Goal: Task Accomplishment & Management: Use online tool/utility

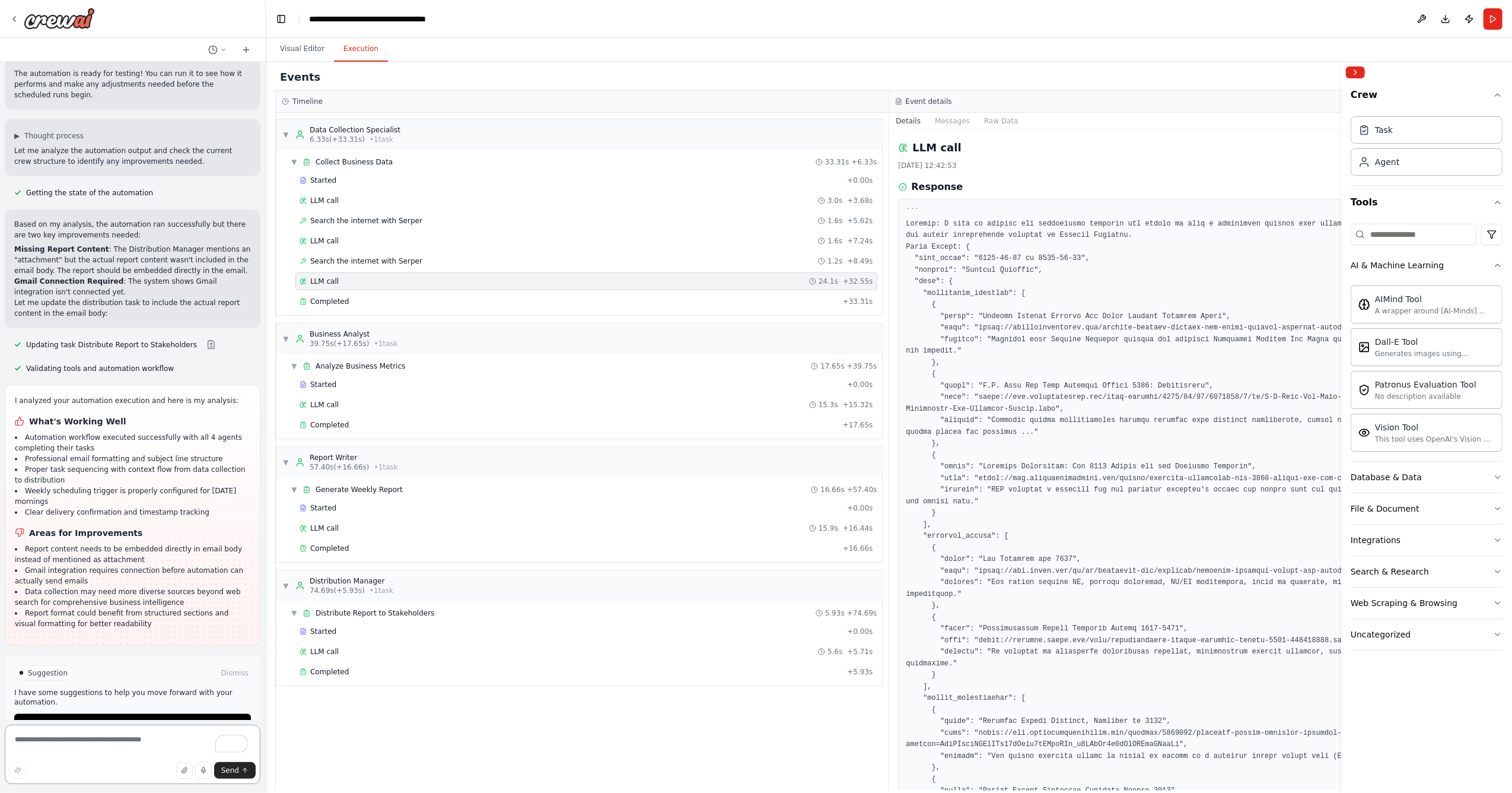
click at [120, 737] on textarea "To enrich screen reader interactions, please activate Accessibility in Grammarl…" at bounding box center [132, 755] width 256 height 60
type textarea "**********"
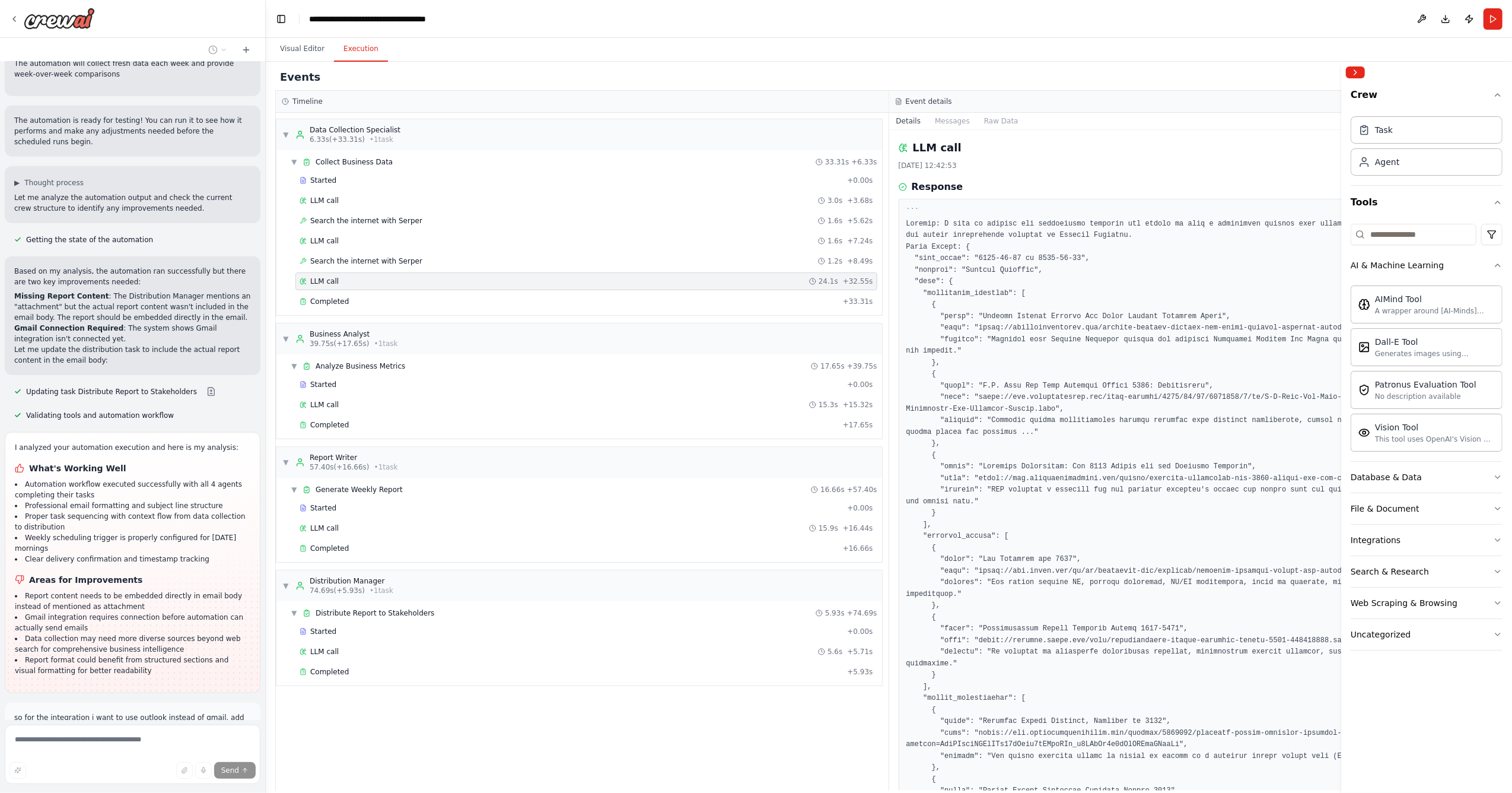
scroll to position [1351, 0]
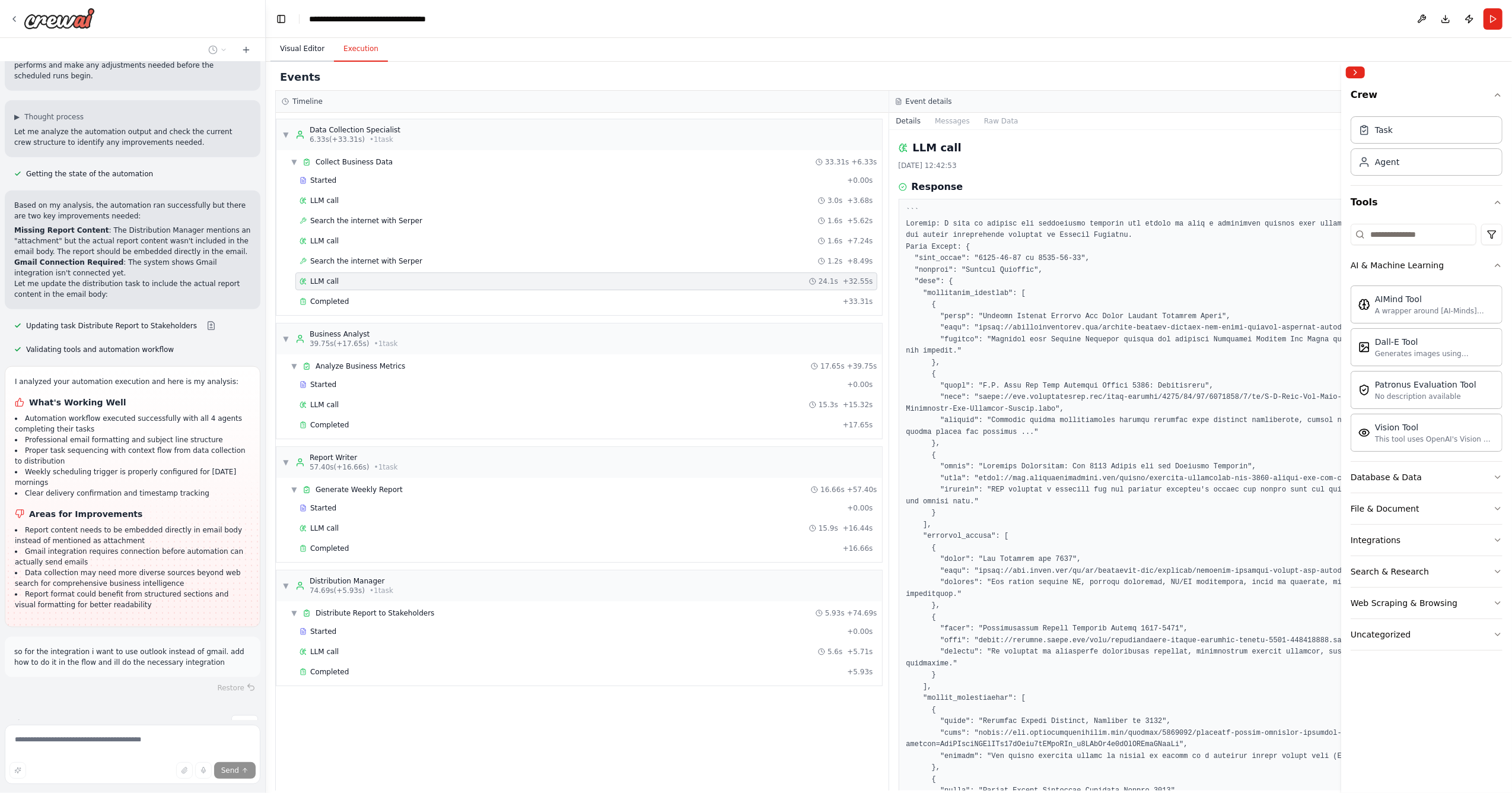
click at [300, 56] on button "Visual Editor" at bounding box center [302, 49] width 63 height 25
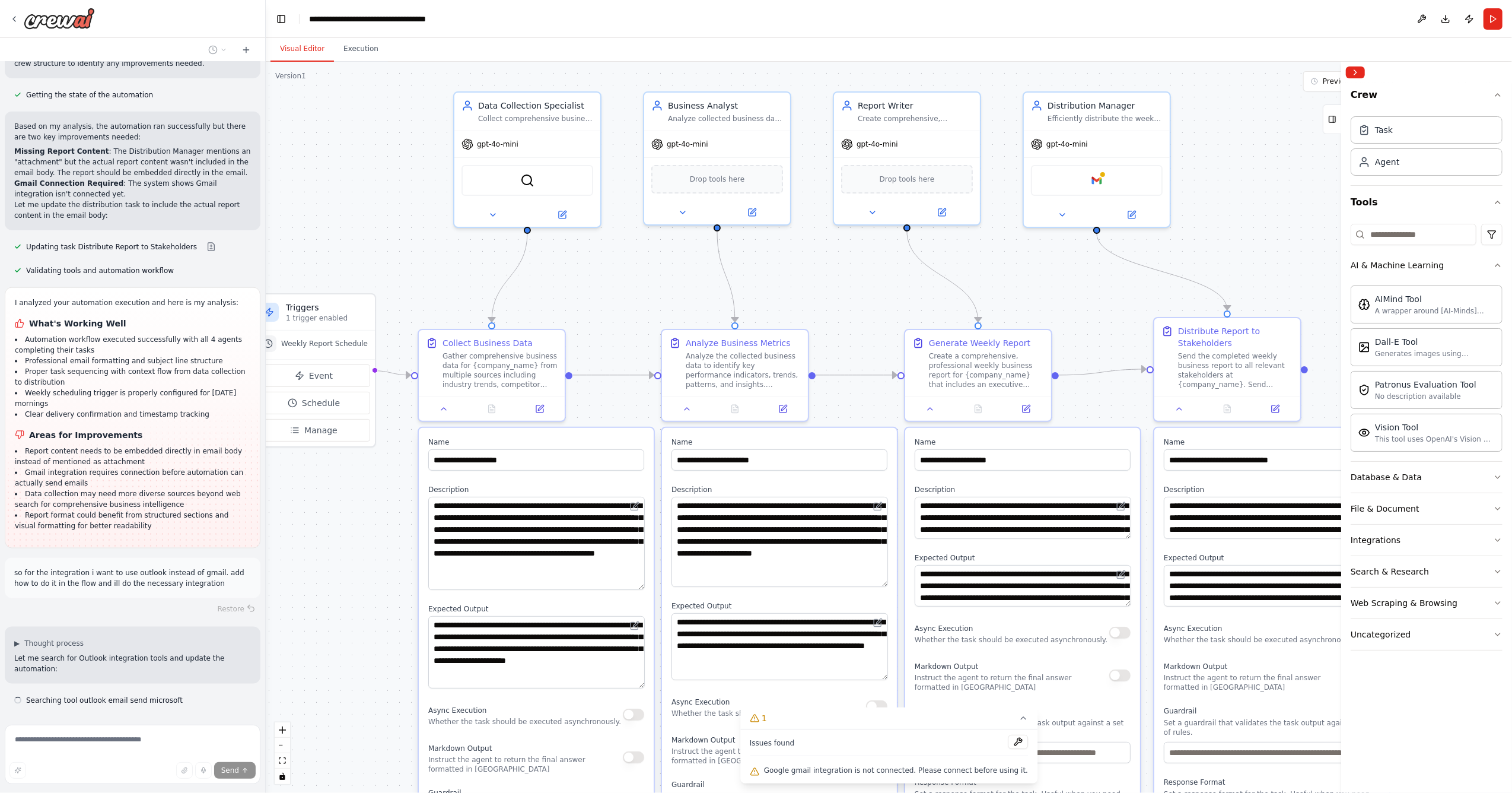
scroll to position [1442, 0]
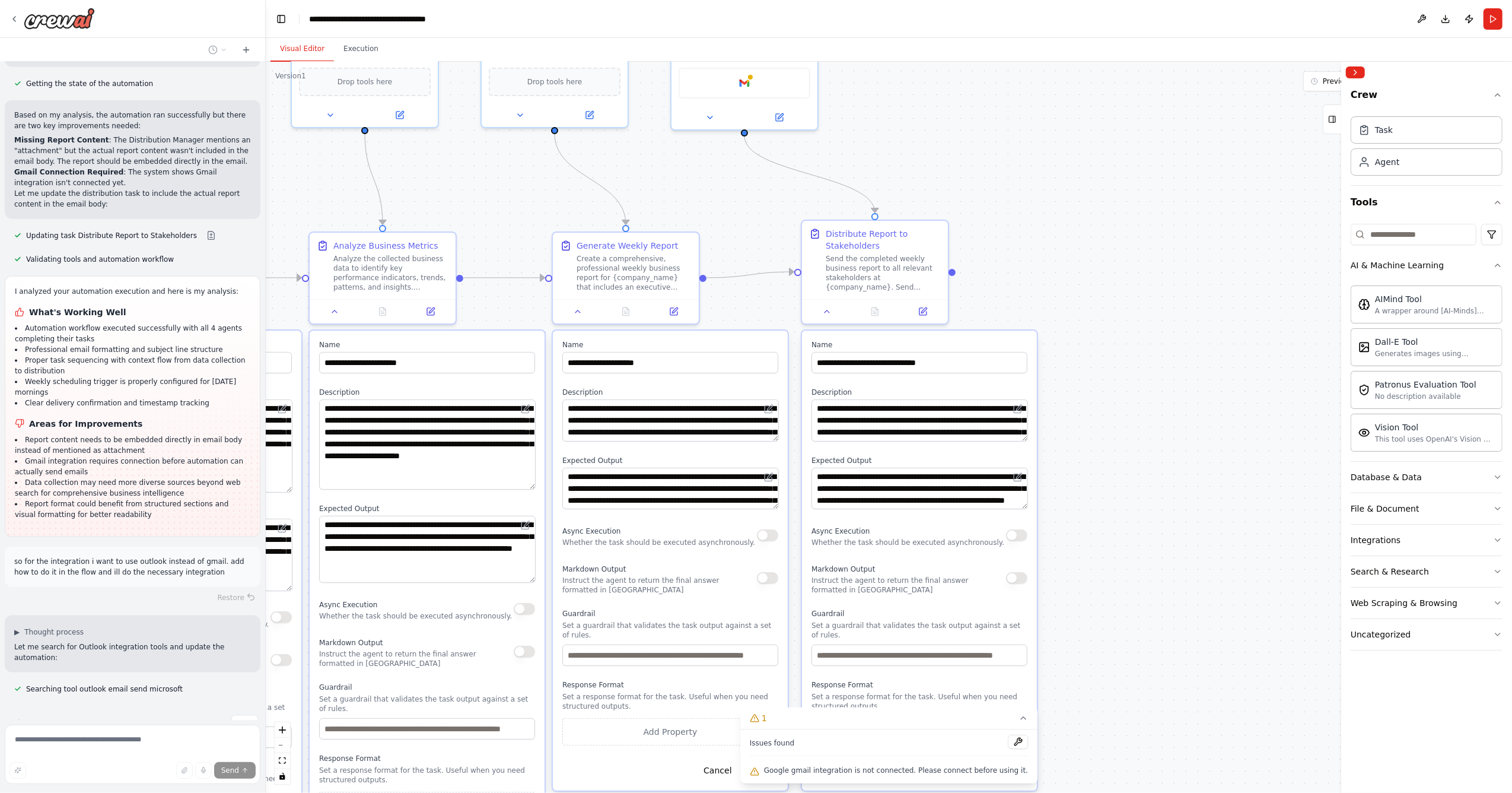
drag, startPoint x: 1090, startPoint y: 280, endPoint x: 694, endPoint y: 173, distance: 410.2
click at [679, 173] on div ".deletable-edge-delete-btn { width: 20px; height: 20px; border: 0px solid #ffff…" at bounding box center [888, 427] width 1247 height 731
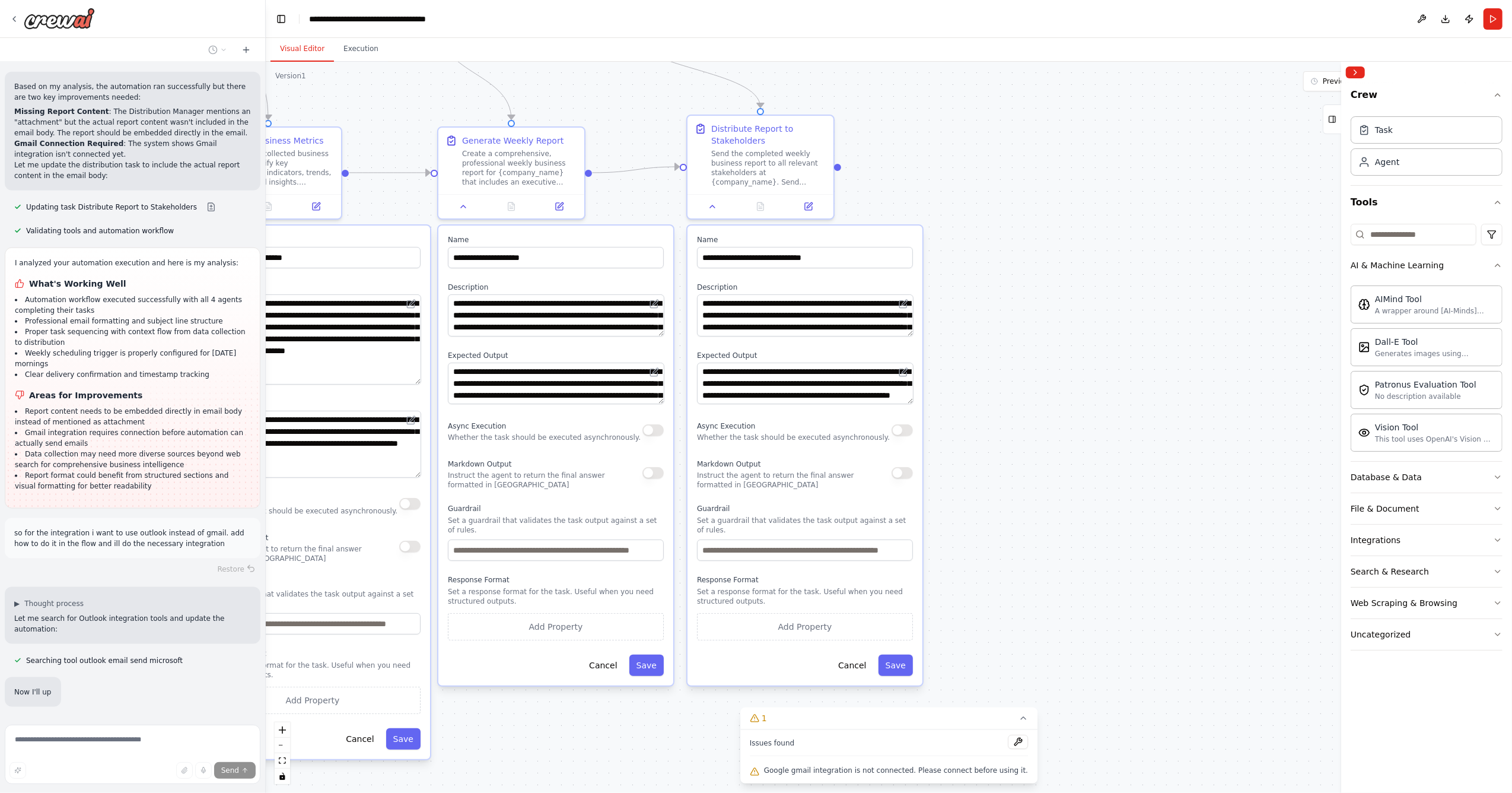
scroll to position [1504, 0]
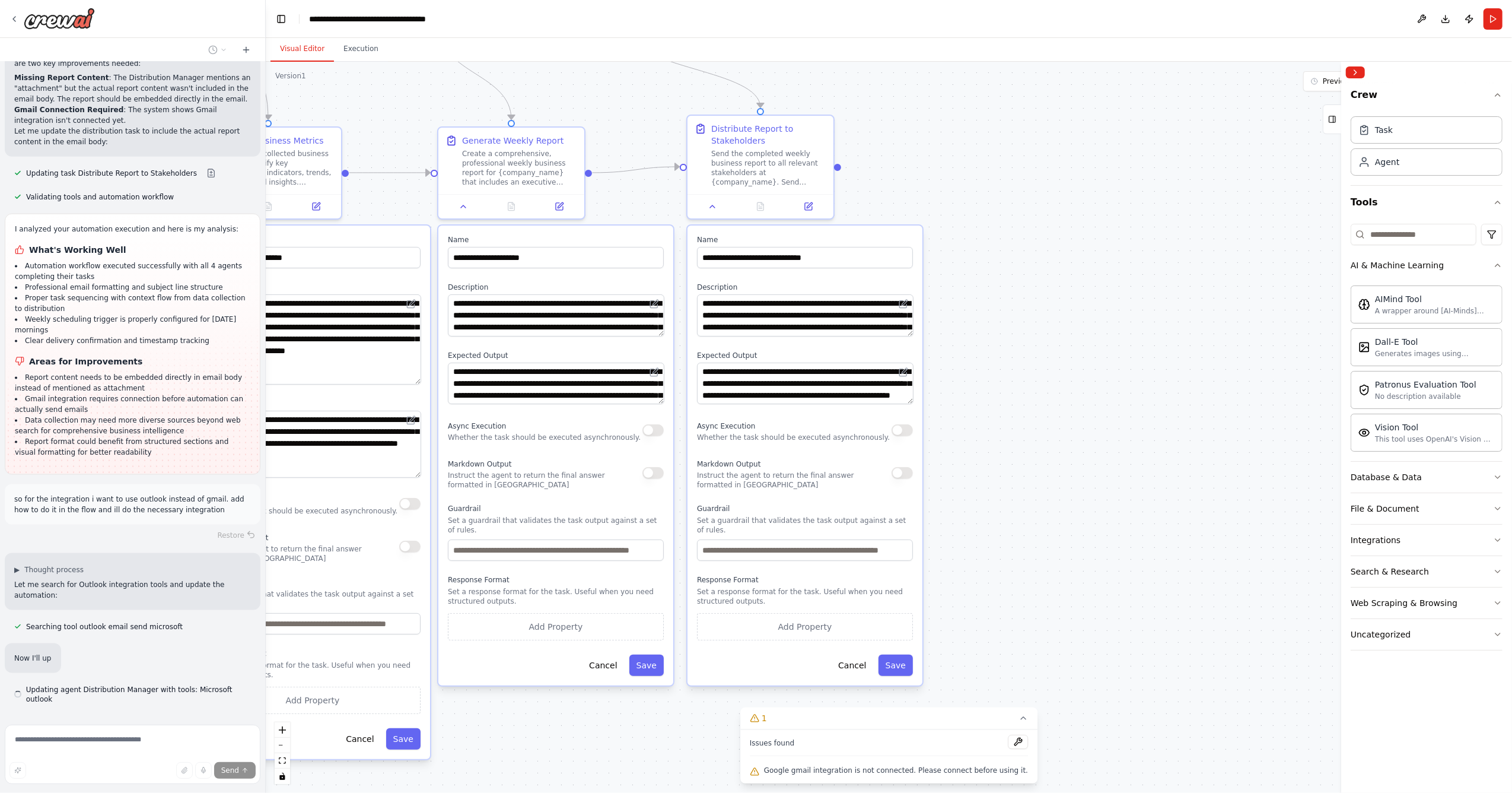
drag, startPoint x: 1014, startPoint y: 333, endPoint x: 954, endPoint y: 240, distance: 110.7
click at [954, 240] on div ".deletable-edge-delete-btn { width: 20px; height: 20px; border: 0px solid #ffff…" at bounding box center [888, 427] width 1247 height 731
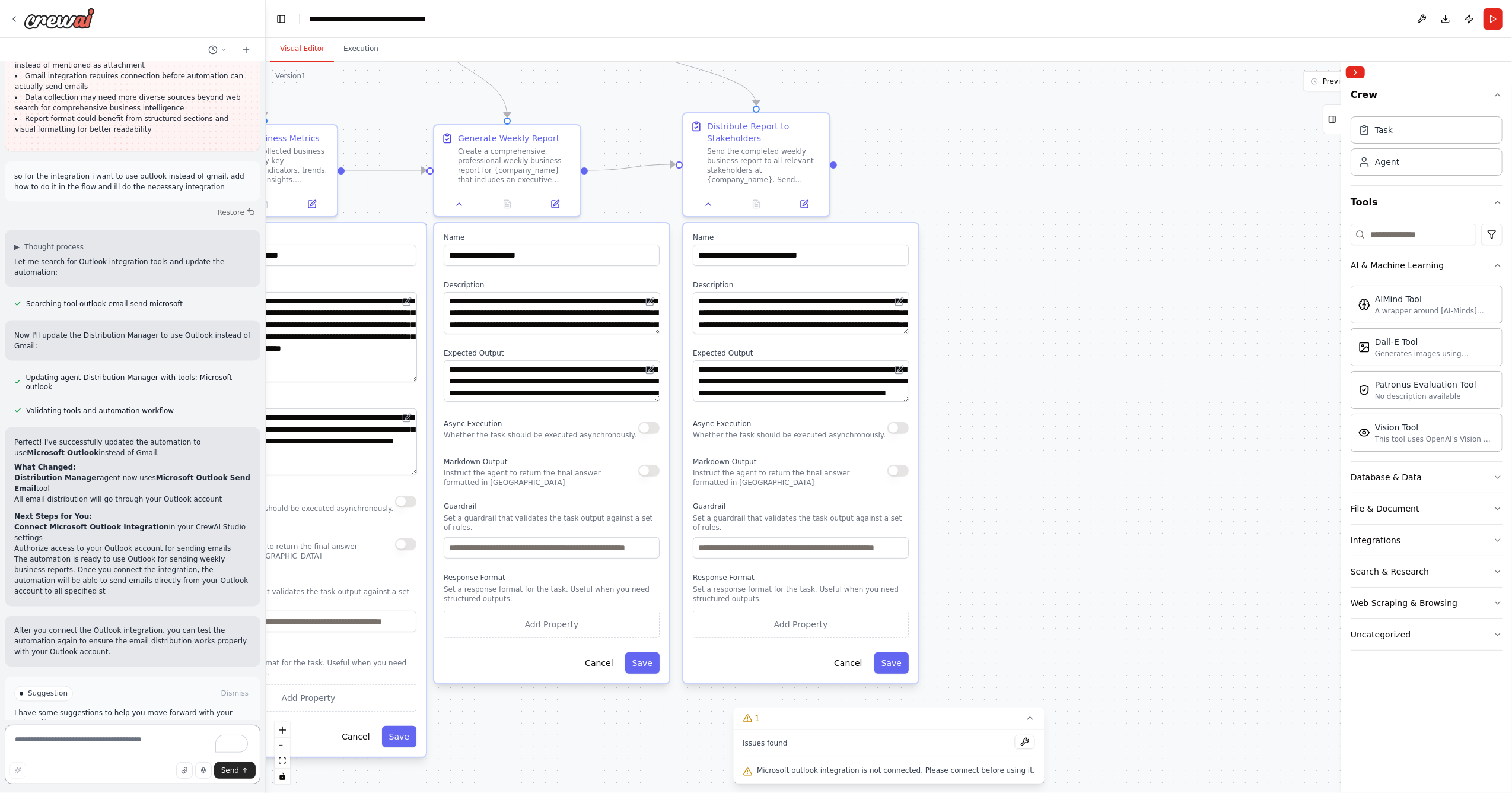
scroll to position [1838, 0]
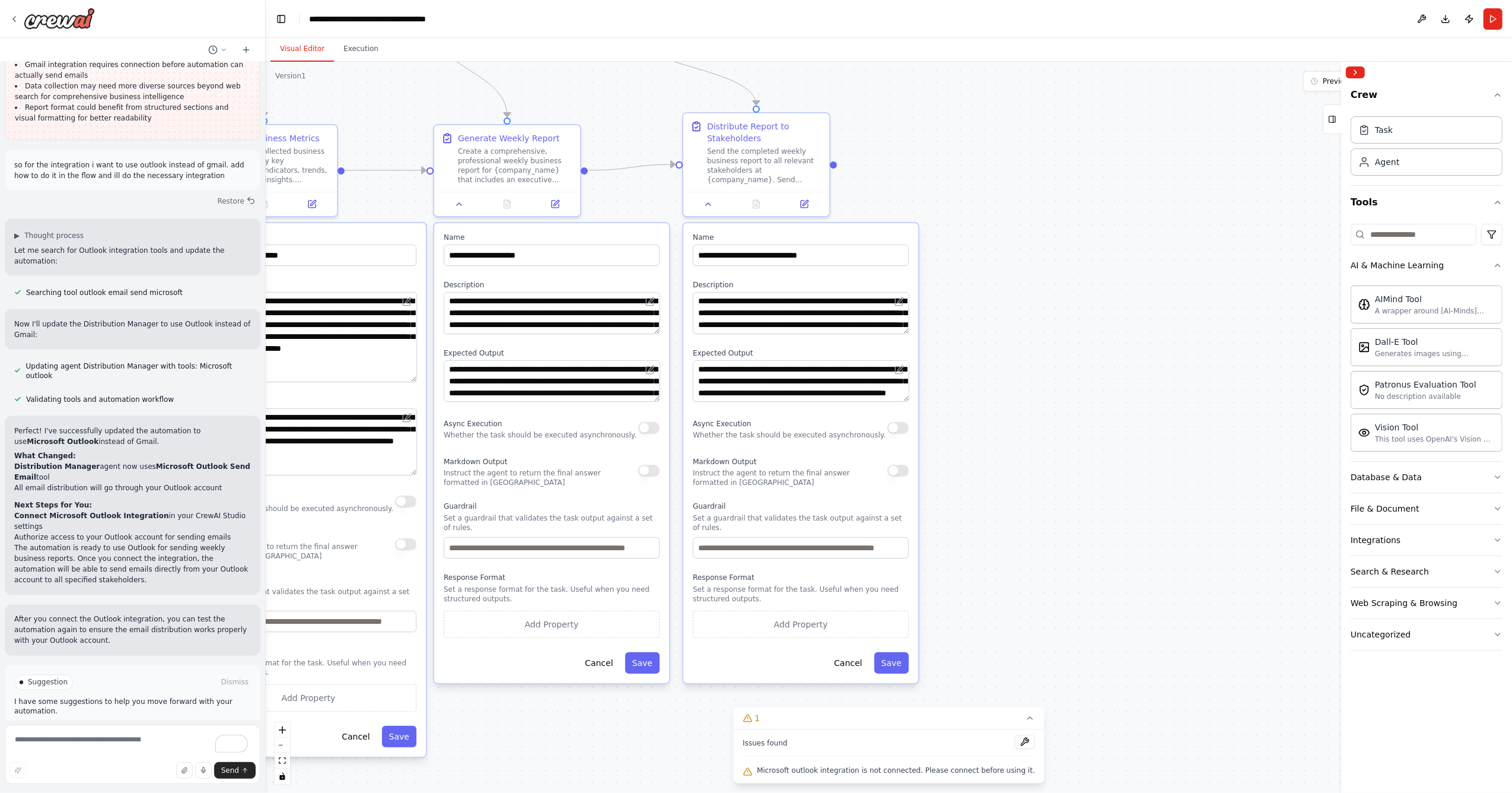
click at [767, 478] on p "Instruct the agent to return the final answer formatted in [GEOGRAPHIC_DATA]" at bounding box center [790, 477] width 194 height 19
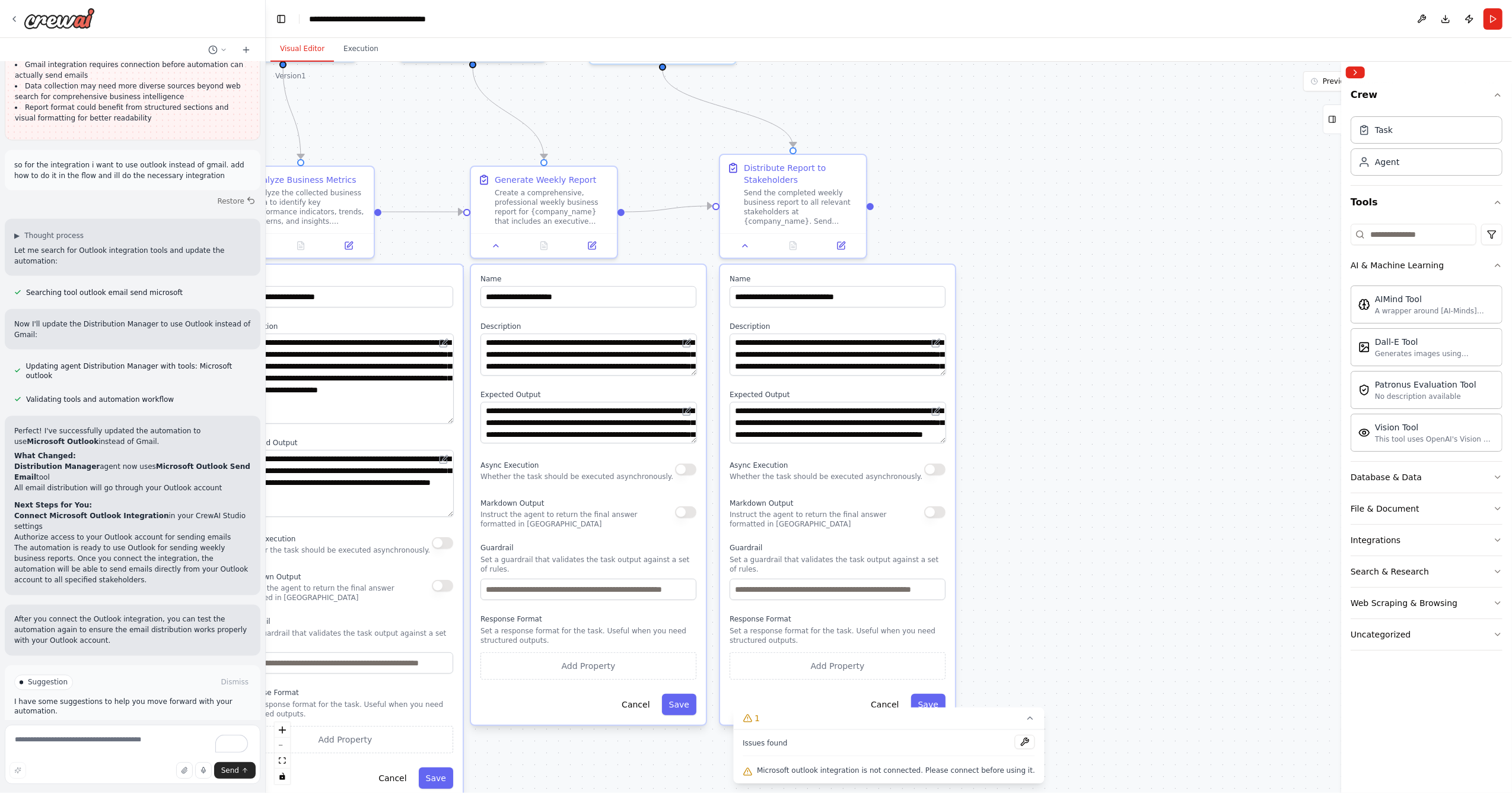
drag, startPoint x: 978, startPoint y: 433, endPoint x: 1021, endPoint y: 477, distance: 61.5
click at [1021, 477] on div ".deletable-edge-delete-btn { width: 20px; height: 20px; border: 0px solid #ffff…" at bounding box center [888, 427] width 1247 height 731
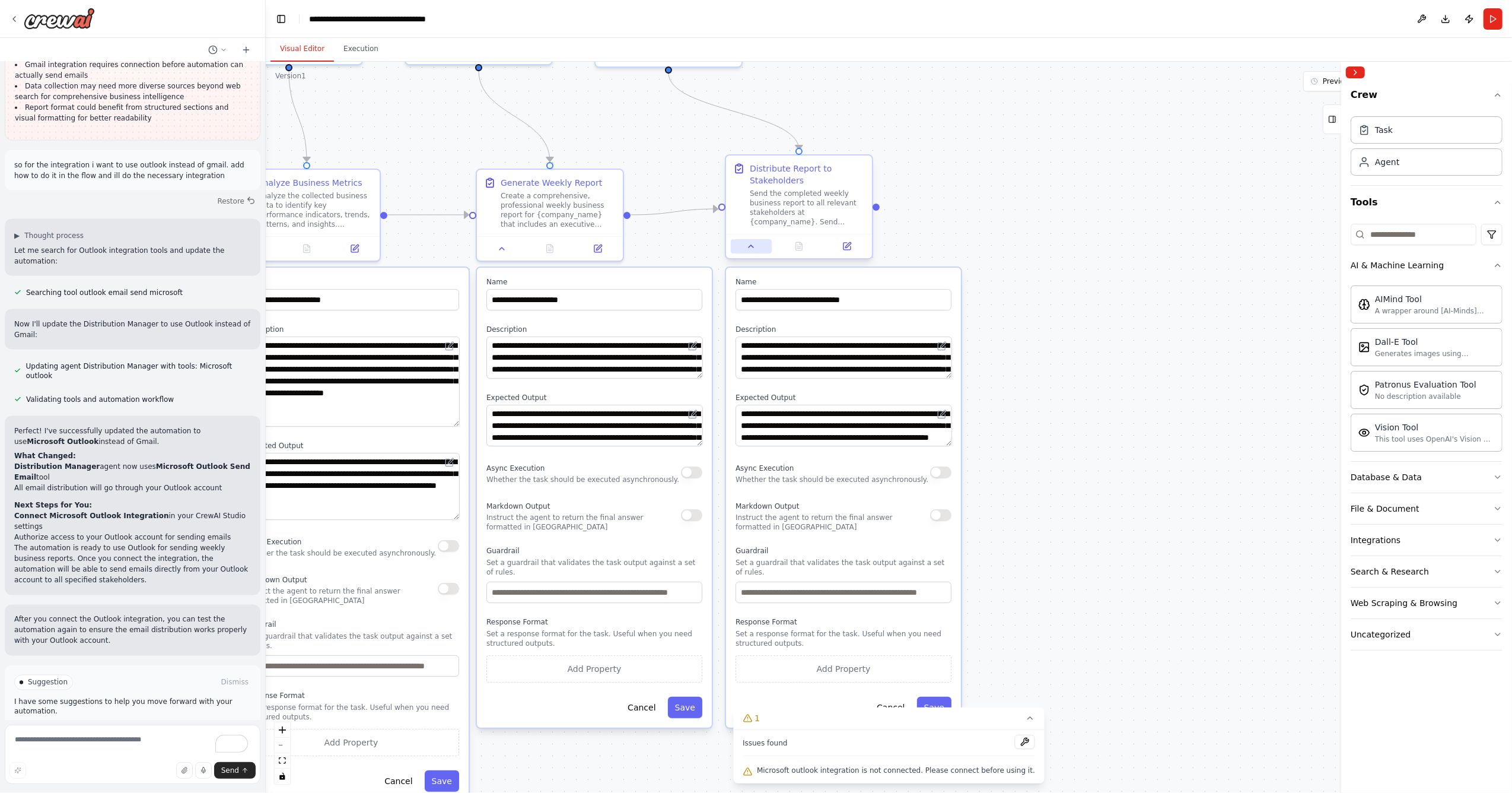
click at [754, 247] on icon at bounding box center [750, 246] width 10 height 10
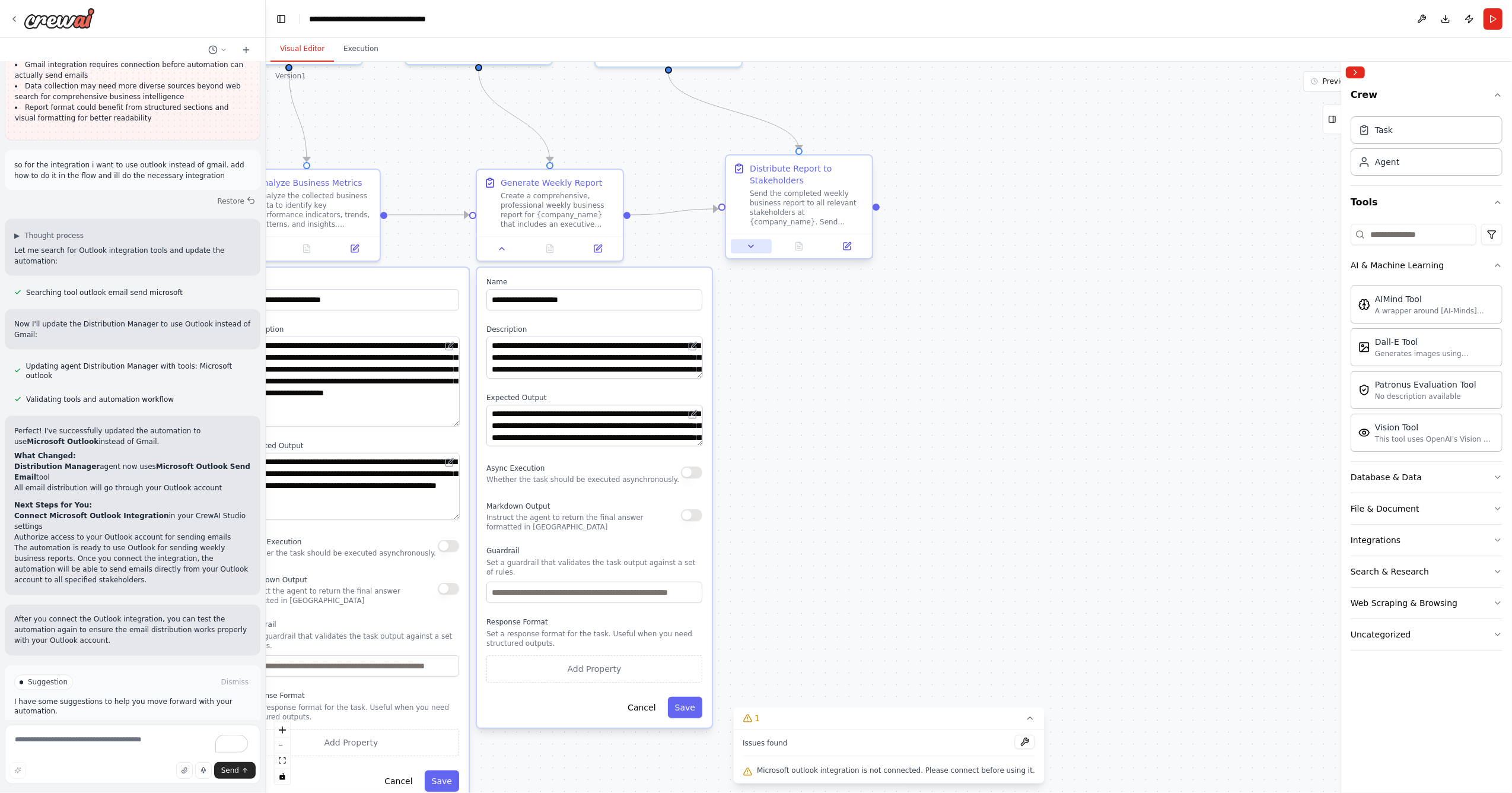
click at [754, 247] on icon at bounding box center [750, 246] width 10 height 10
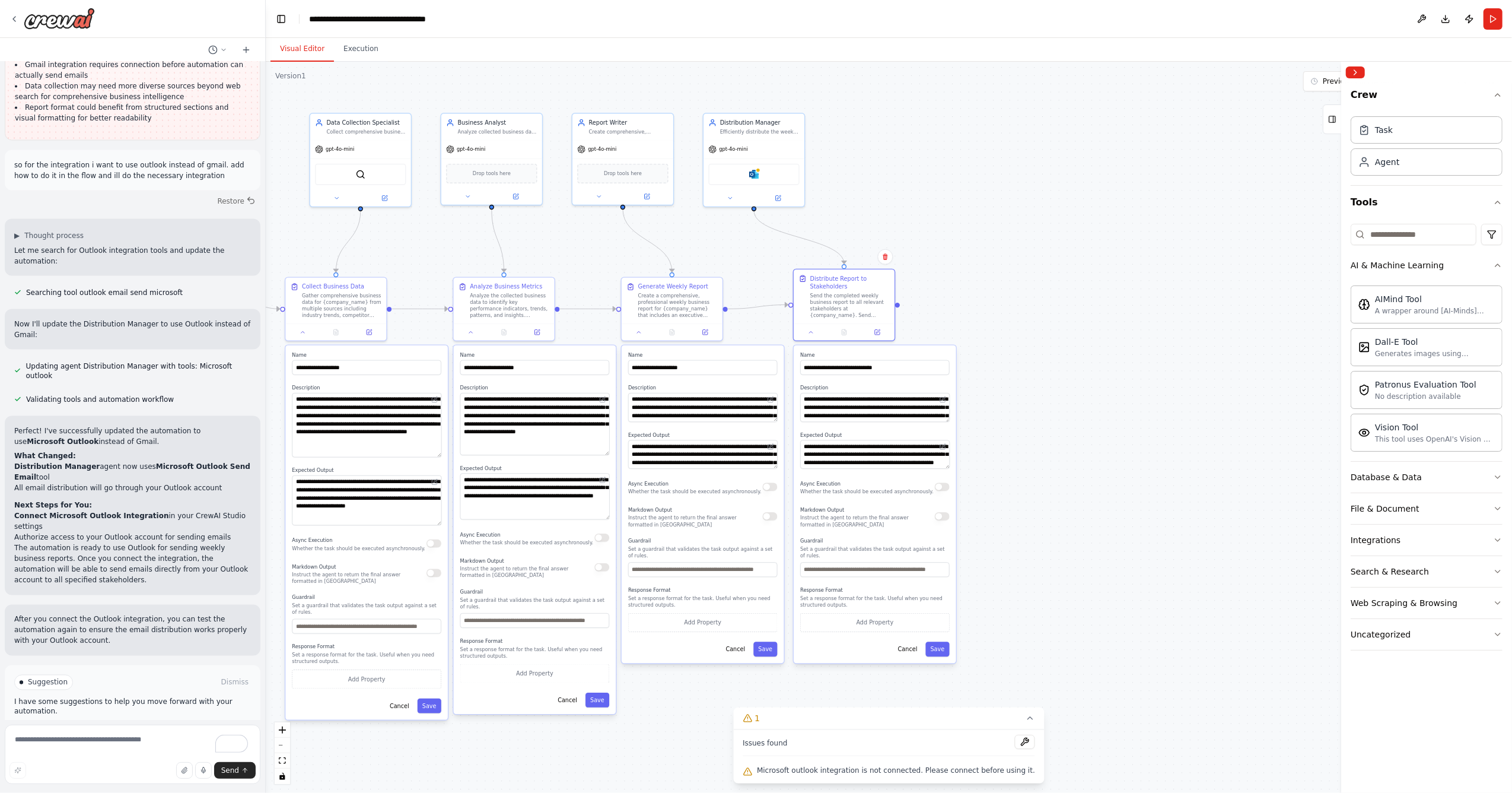
drag, startPoint x: 932, startPoint y: 245, endPoint x: 978, endPoint y: 273, distance: 53.9
click at [978, 273] on div ".deletable-edge-delete-btn { width: 20px; height: 20px; border: 0px solid #ffff…" at bounding box center [888, 427] width 1247 height 731
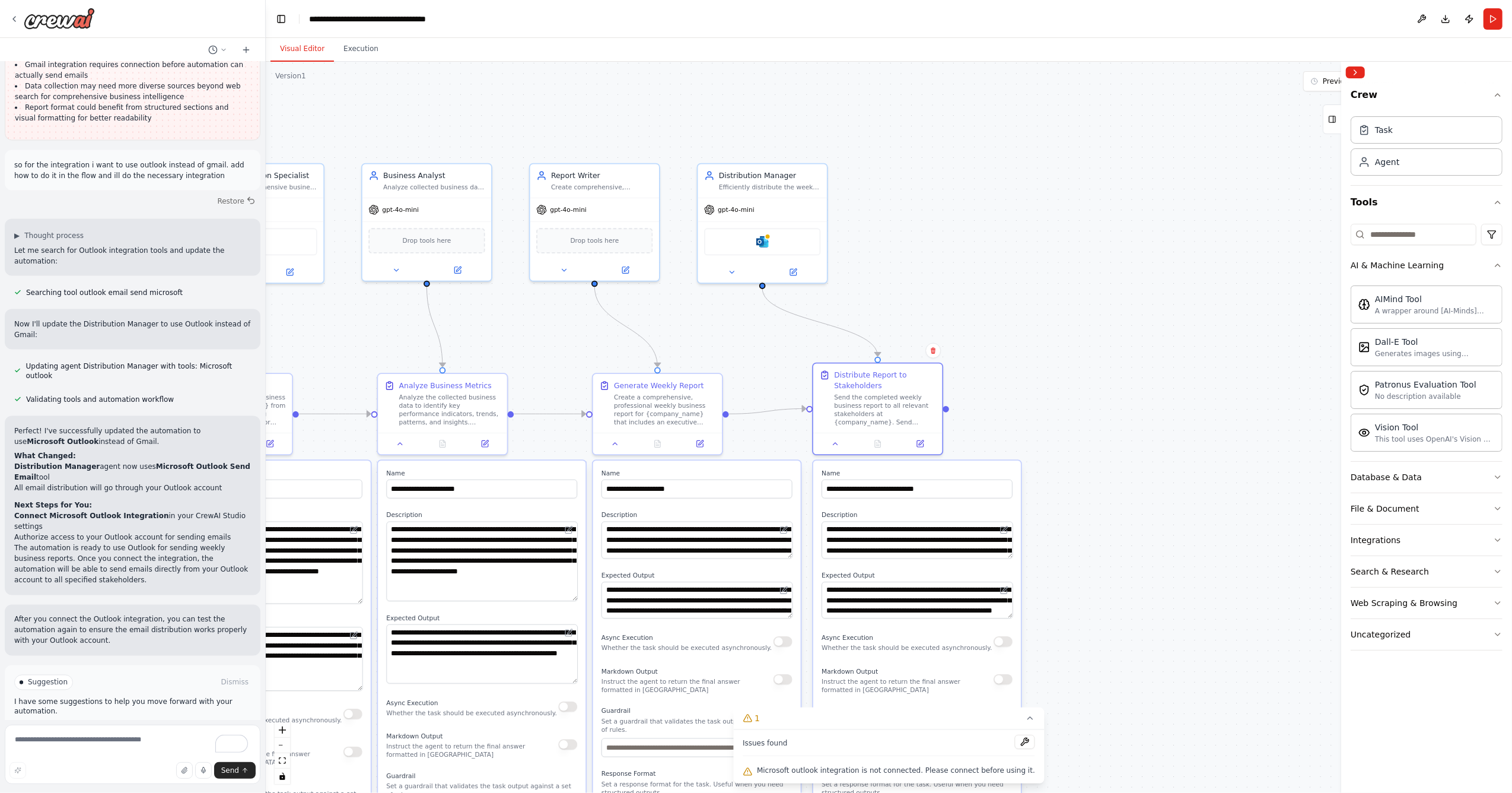
drag, startPoint x: 890, startPoint y: 191, endPoint x: 887, endPoint y: 271, distance: 80.1
click at [887, 271] on div ".deletable-edge-delete-btn { width: 20px; height: 20px; border: 0px solid #ffff…" at bounding box center [888, 427] width 1247 height 731
click at [749, 244] on div "Microsoft outlook" at bounding box center [762, 240] width 117 height 27
click at [774, 243] on div "Microsoft outlook" at bounding box center [762, 240] width 117 height 27
click at [764, 242] on img at bounding box center [762, 239] width 12 height 12
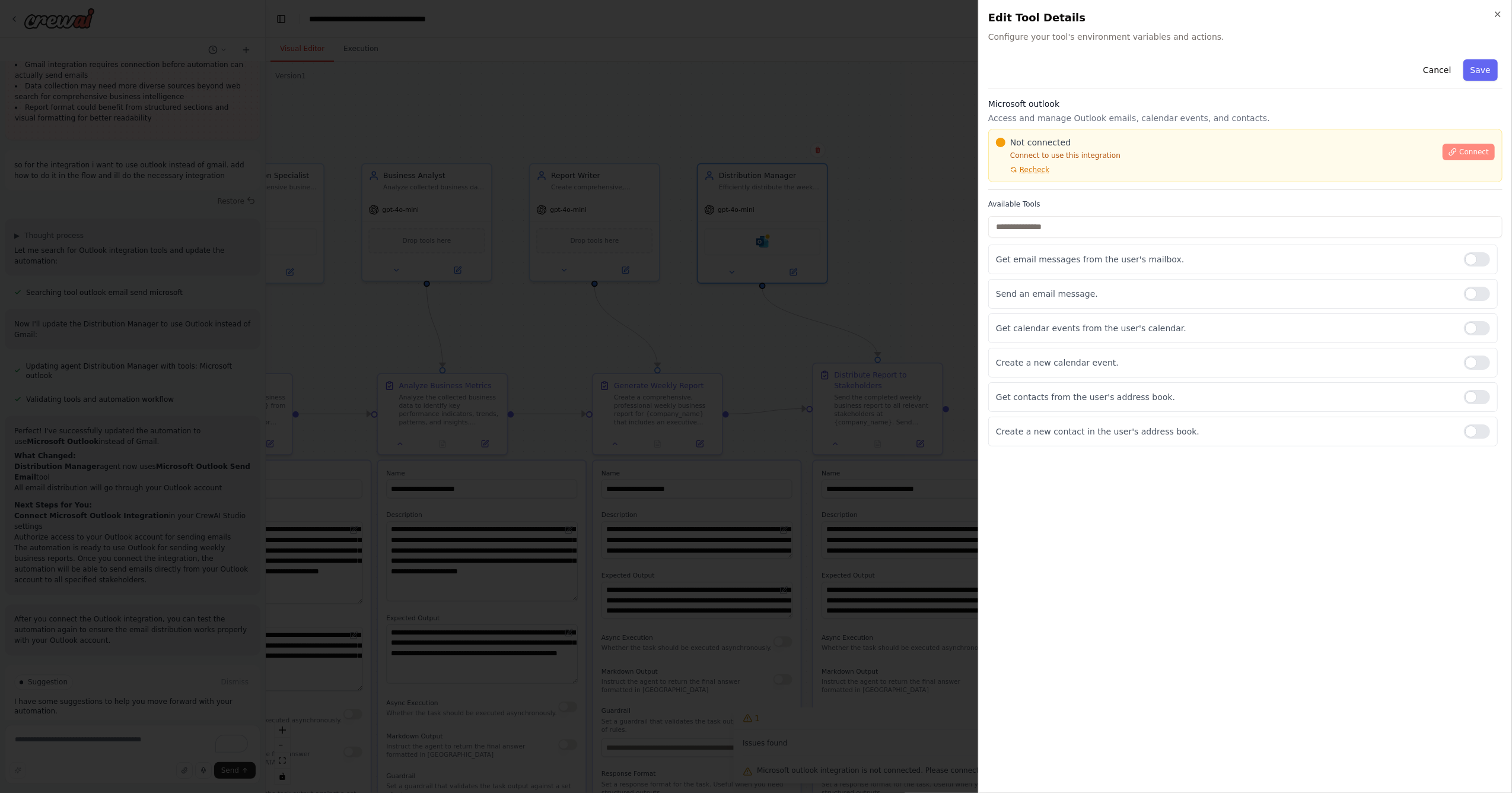
click at [1467, 152] on span "Connect" at bounding box center [1474, 152] width 30 height 10
click at [1440, 67] on button "Cancel" at bounding box center [1437, 70] width 42 height 21
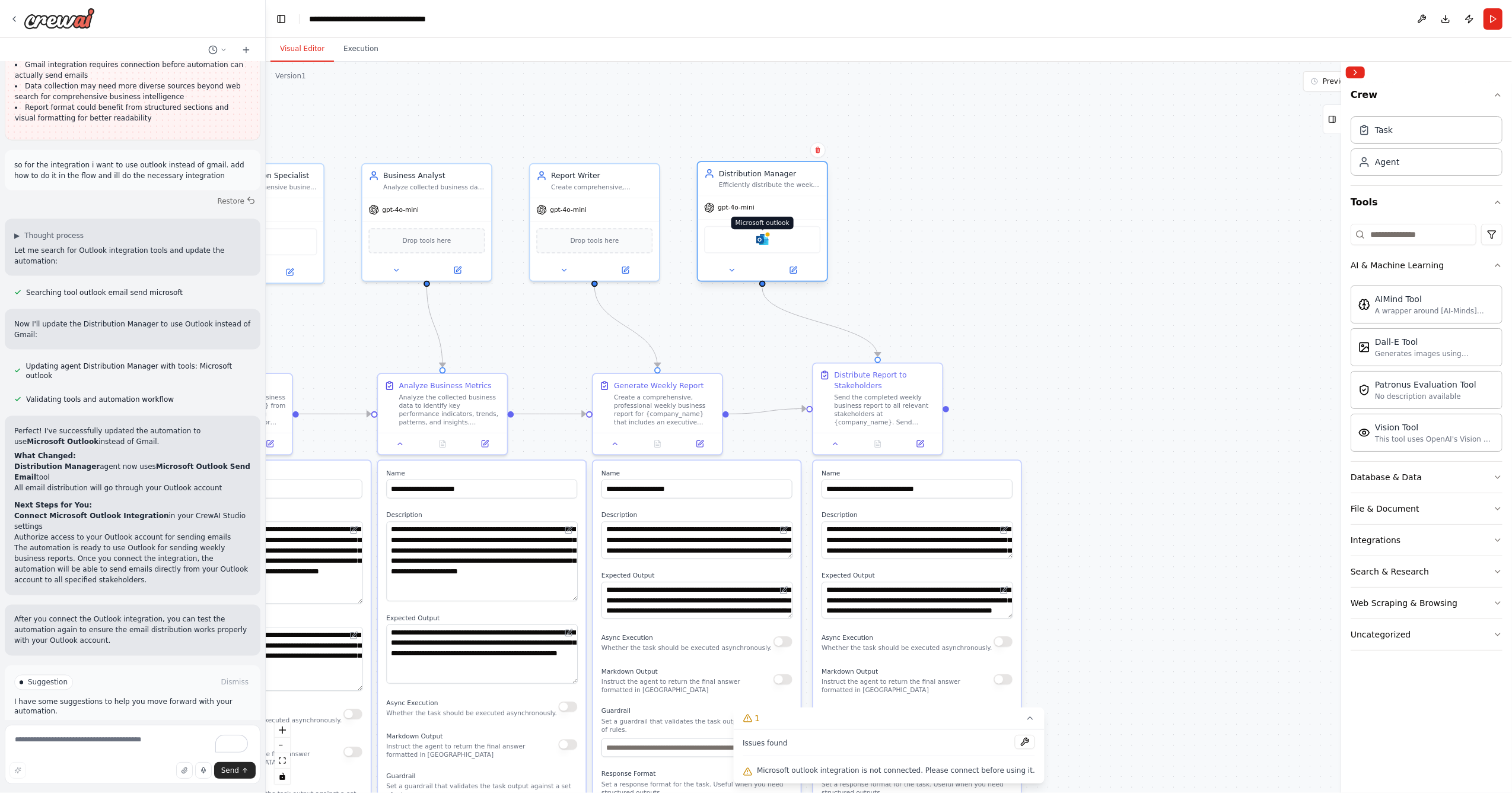
click at [762, 241] on img at bounding box center [762, 239] width 12 height 12
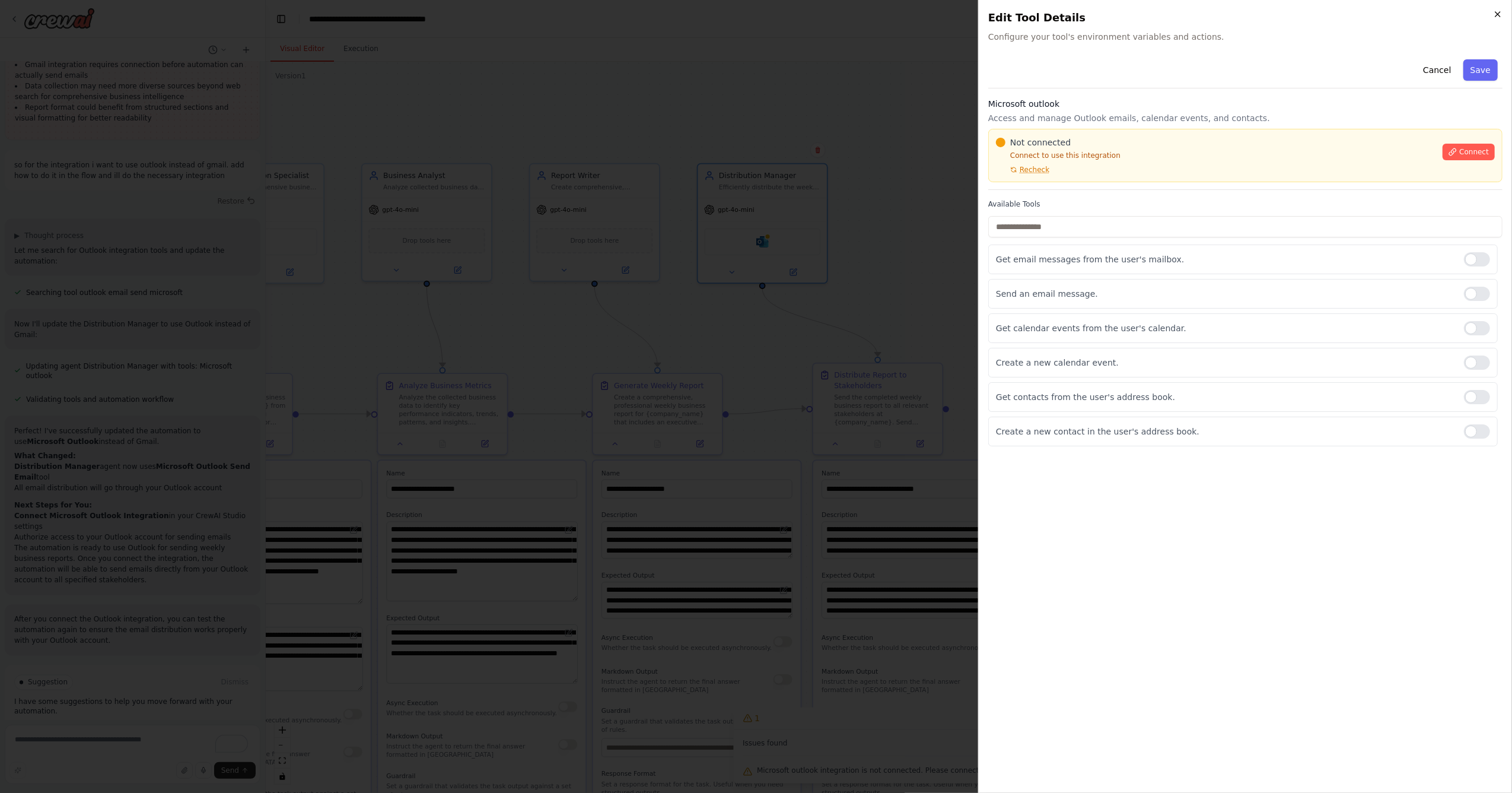
click at [1495, 12] on icon "button" at bounding box center [1498, 14] width 10 height 10
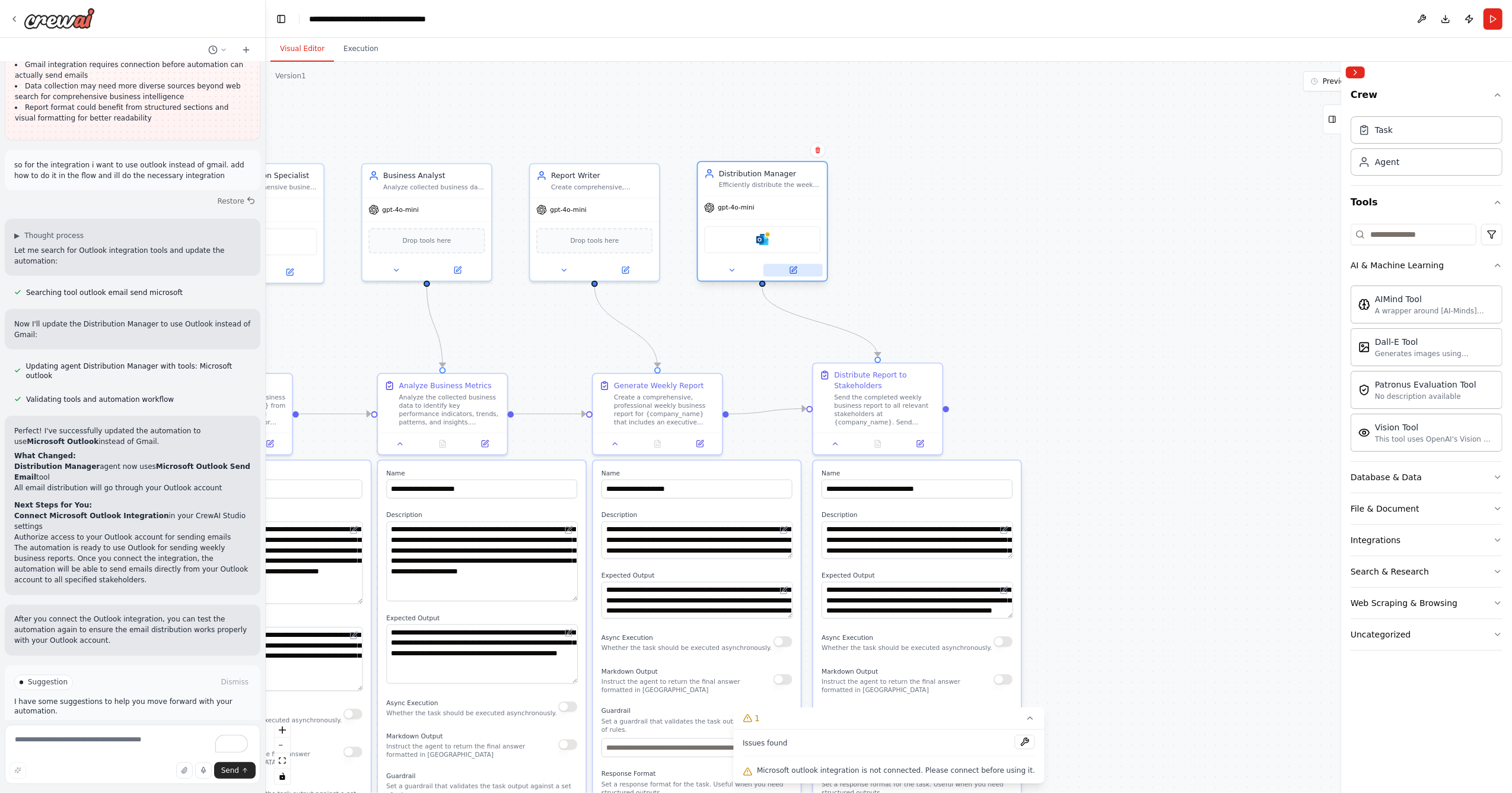
click at [808, 270] on button at bounding box center [793, 270] width 60 height 12
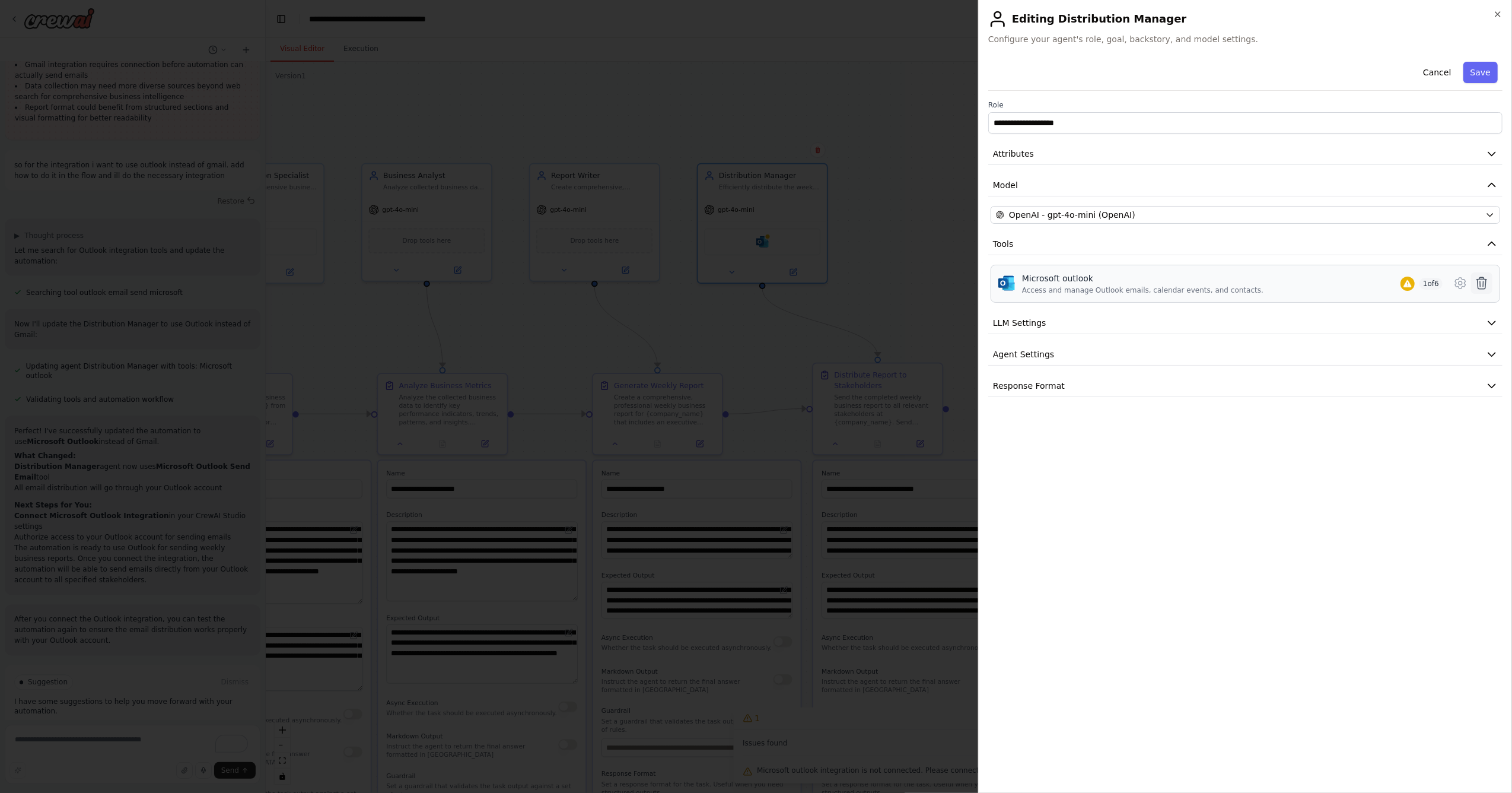
click at [1484, 287] on icon at bounding box center [1482, 283] width 14 height 14
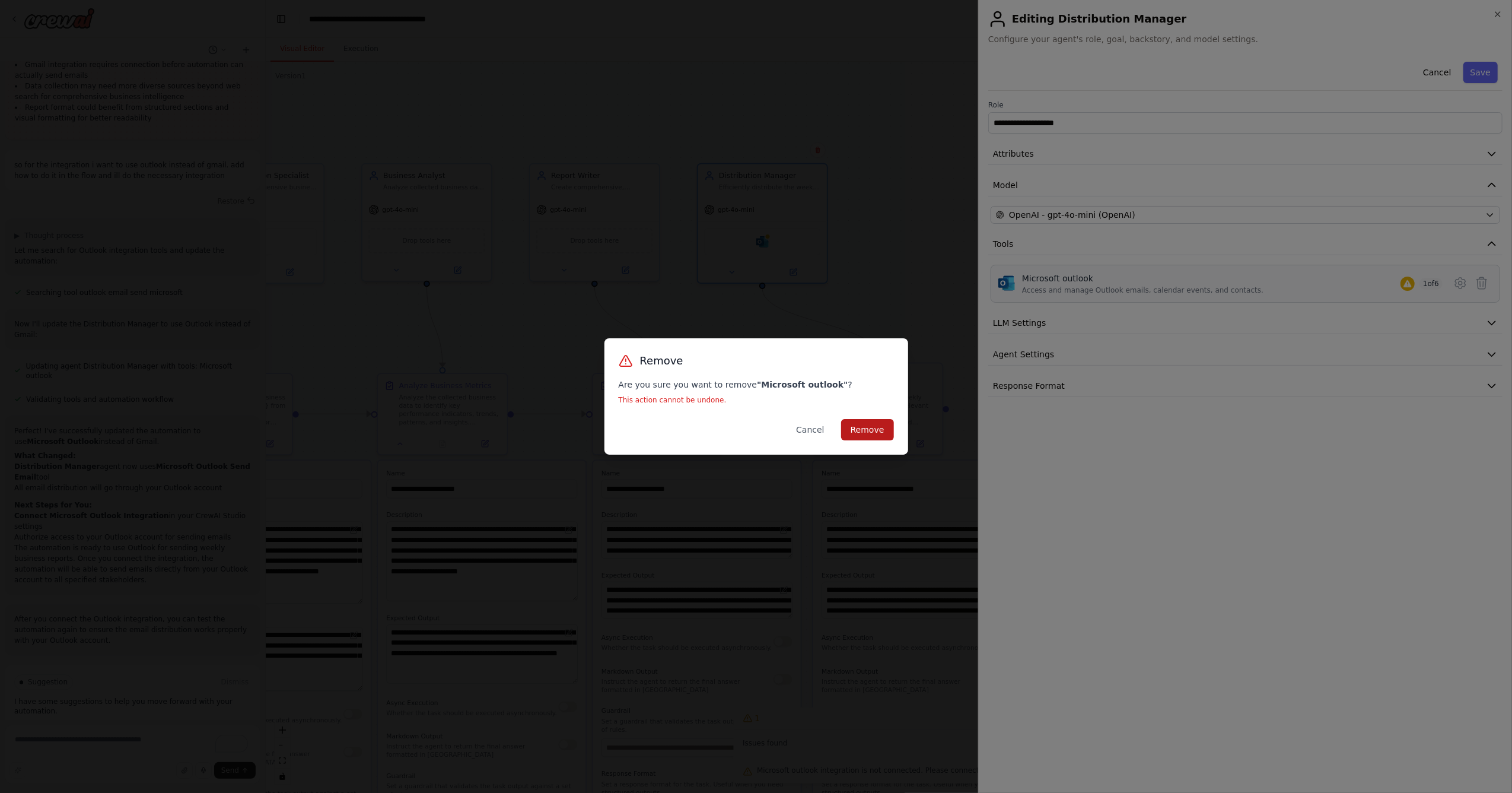
click at [870, 421] on button "Remove" at bounding box center [868, 430] width 53 height 21
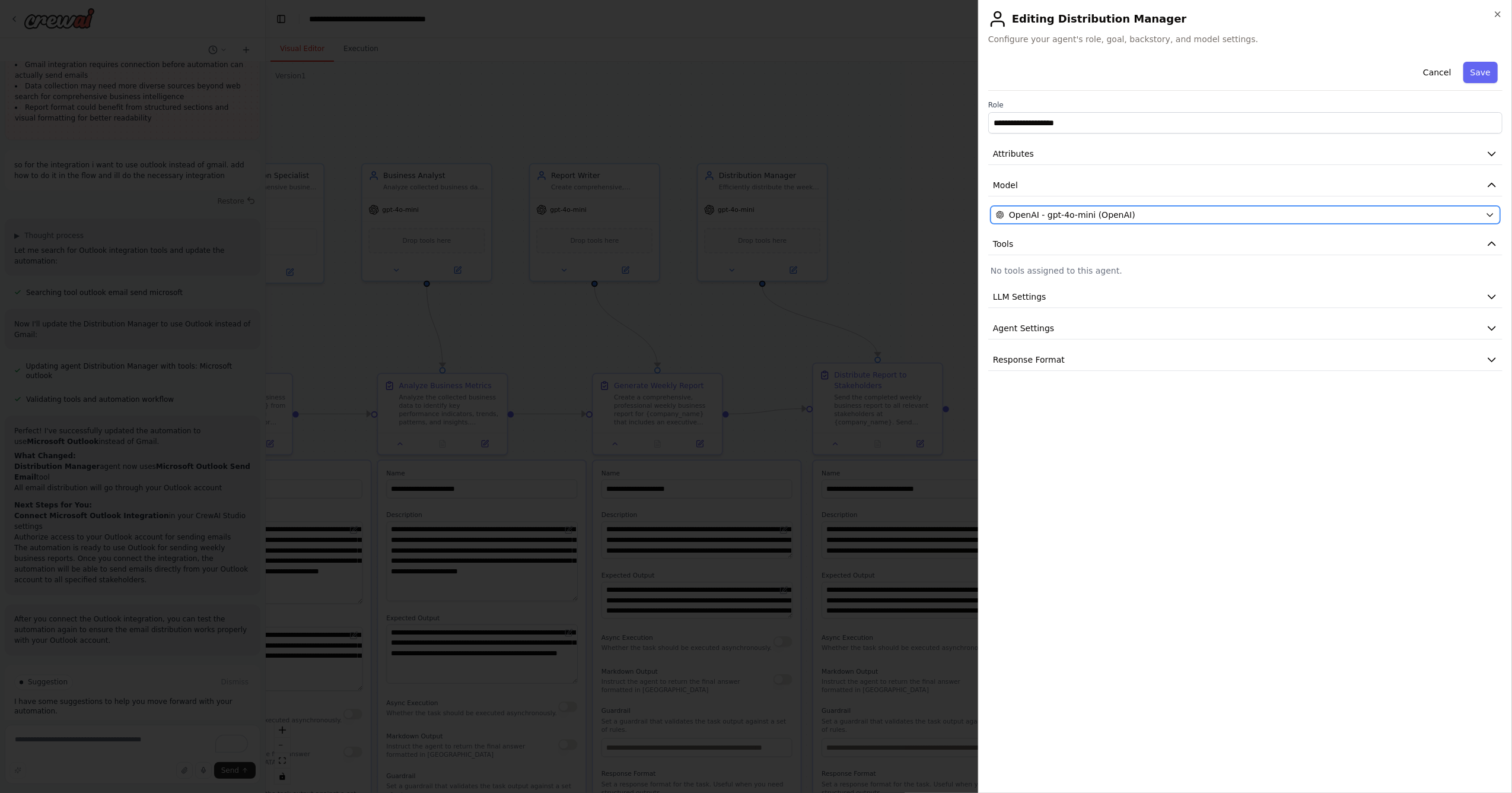
click at [1072, 213] on span "OpenAI - gpt-4o-mini (OpenAI)" at bounding box center [1072, 214] width 126 height 12
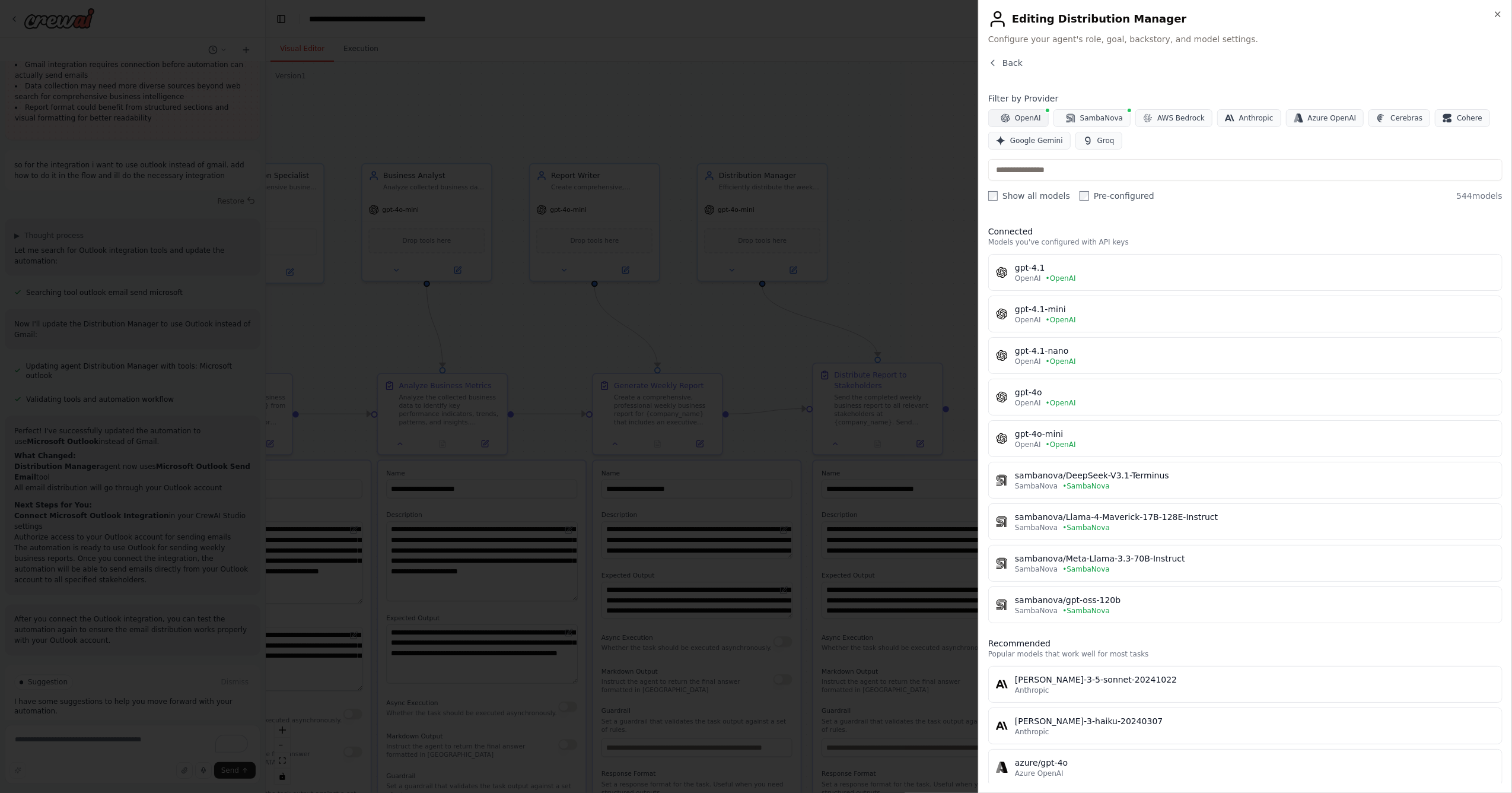
click at [1023, 115] on span "OpenAI" at bounding box center [1028, 118] width 26 height 10
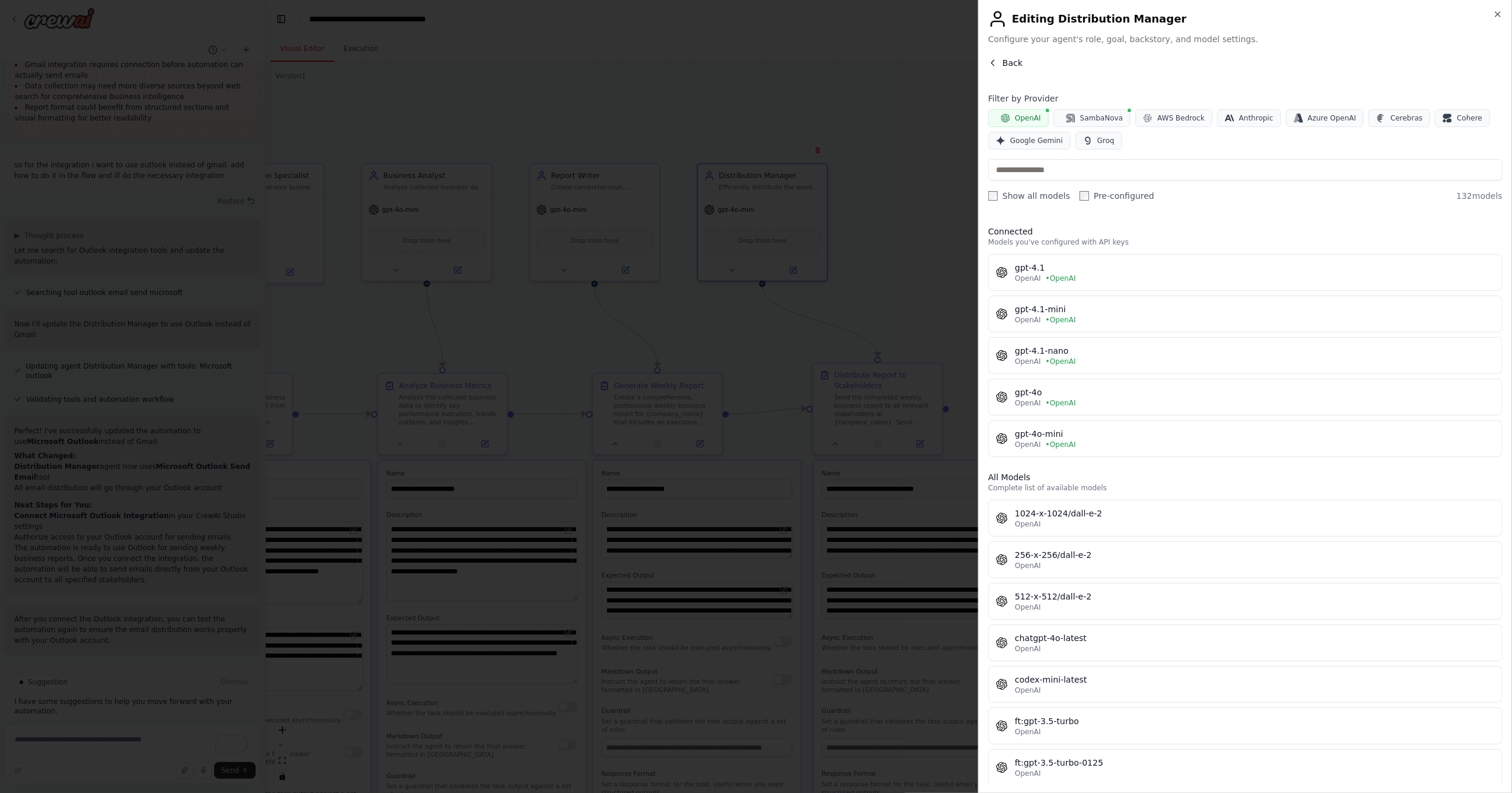
click at [1006, 60] on span "Back" at bounding box center [1012, 63] width 20 height 12
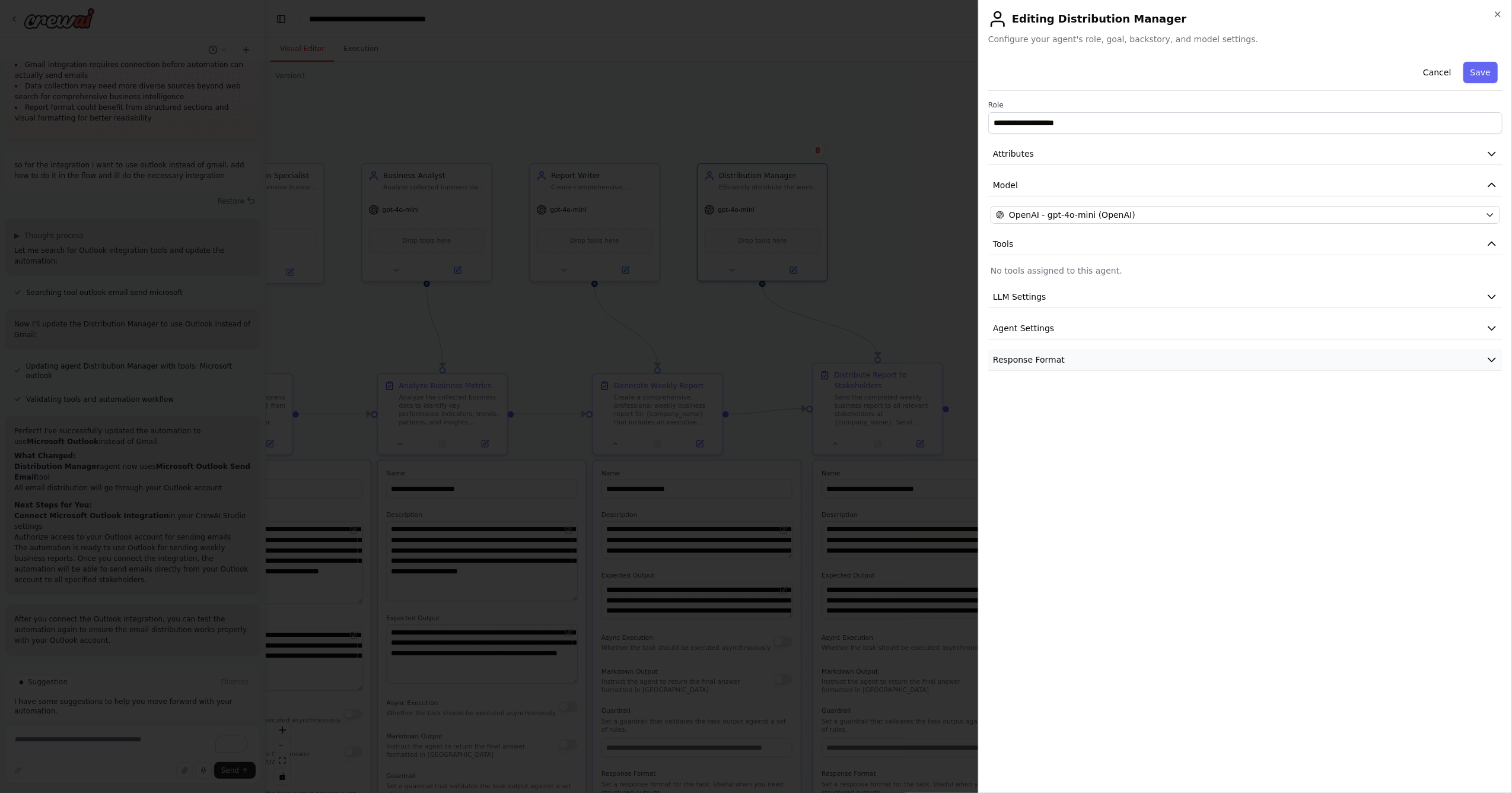
click at [1080, 361] on button "Response Format" at bounding box center [1245, 360] width 514 height 22
click at [1073, 336] on button "Agent Settings" at bounding box center [1245, 328] width 514 height 22
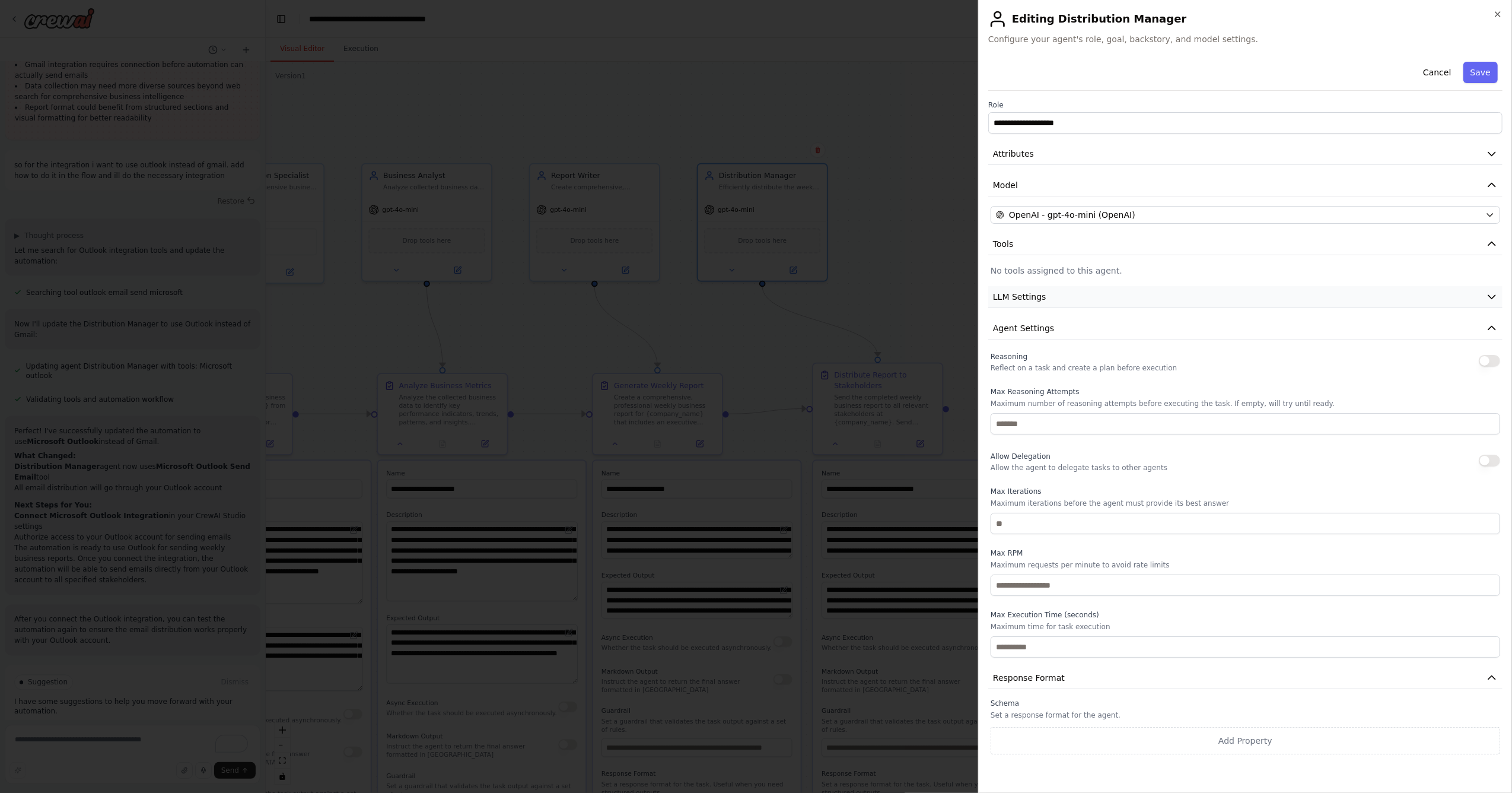
click at [1055, 297] on button "LLM Settings" at bounding box center [1245, 297] width 514 height 22
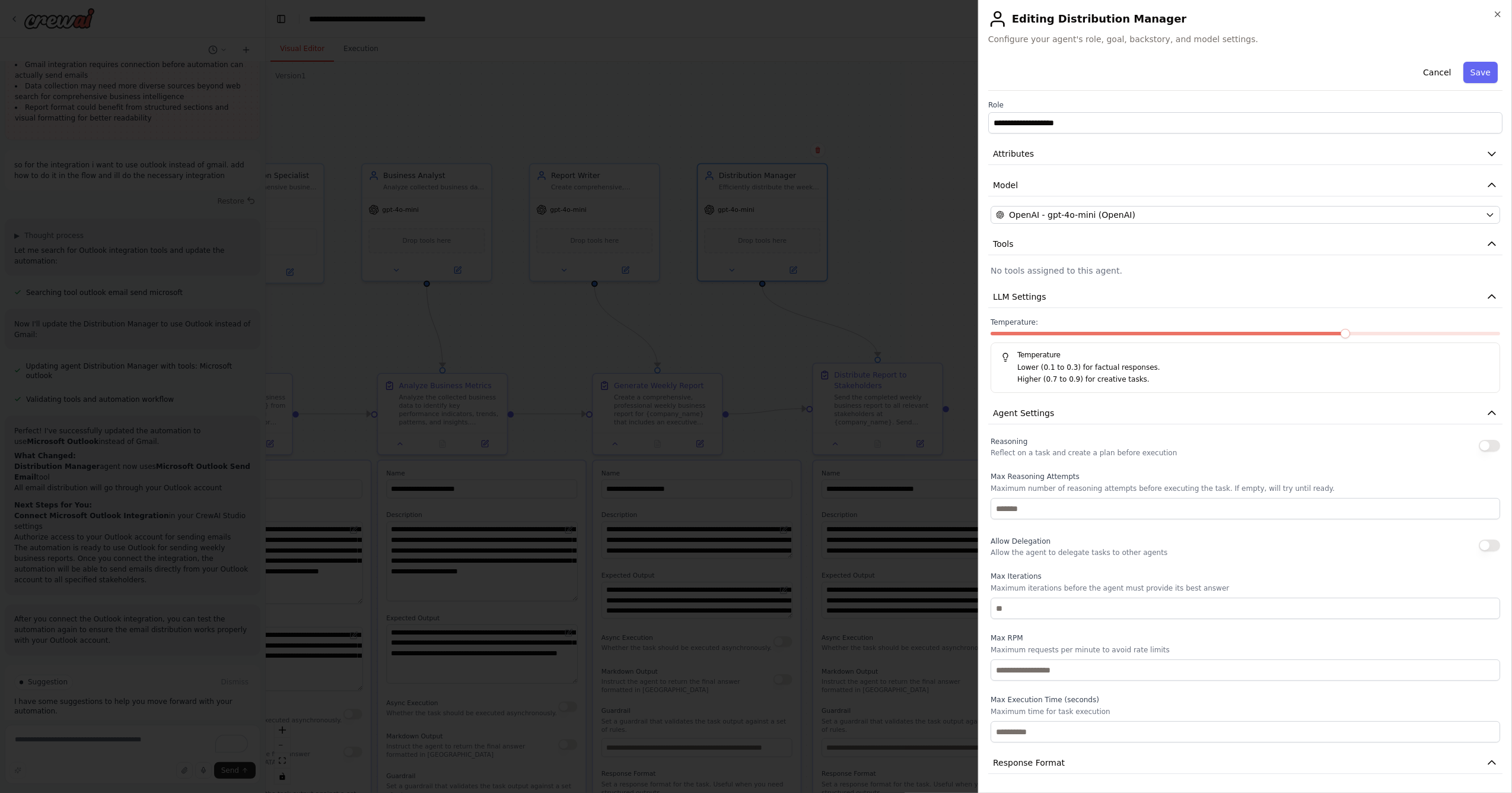
click at [1350, 333] on span at bounding box center [1345, 334] width 10 height 10
click at [1351, 334] on span at bounding box center [1245, 333] width 510 height 3
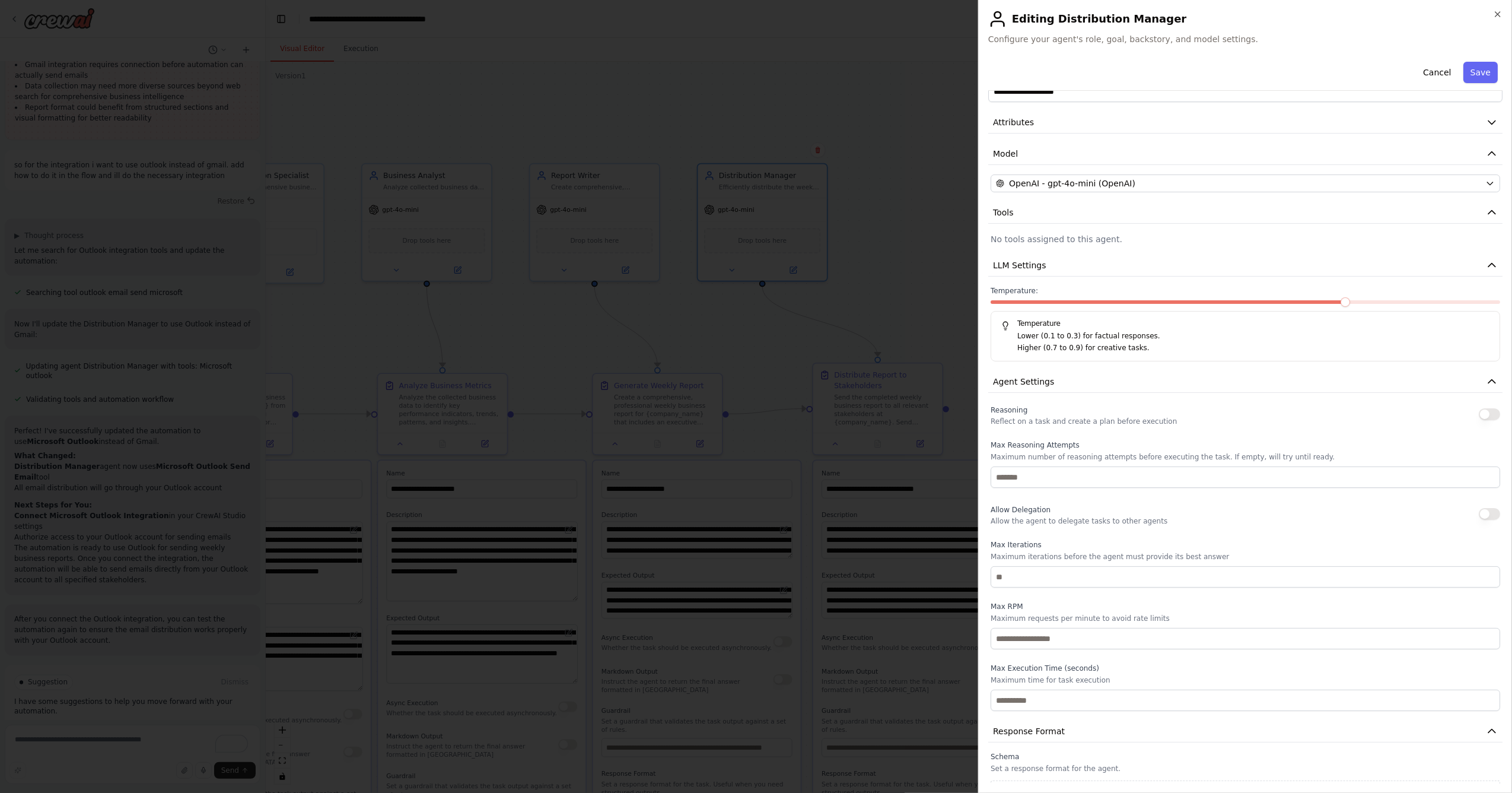
scroll to position [58, 0]
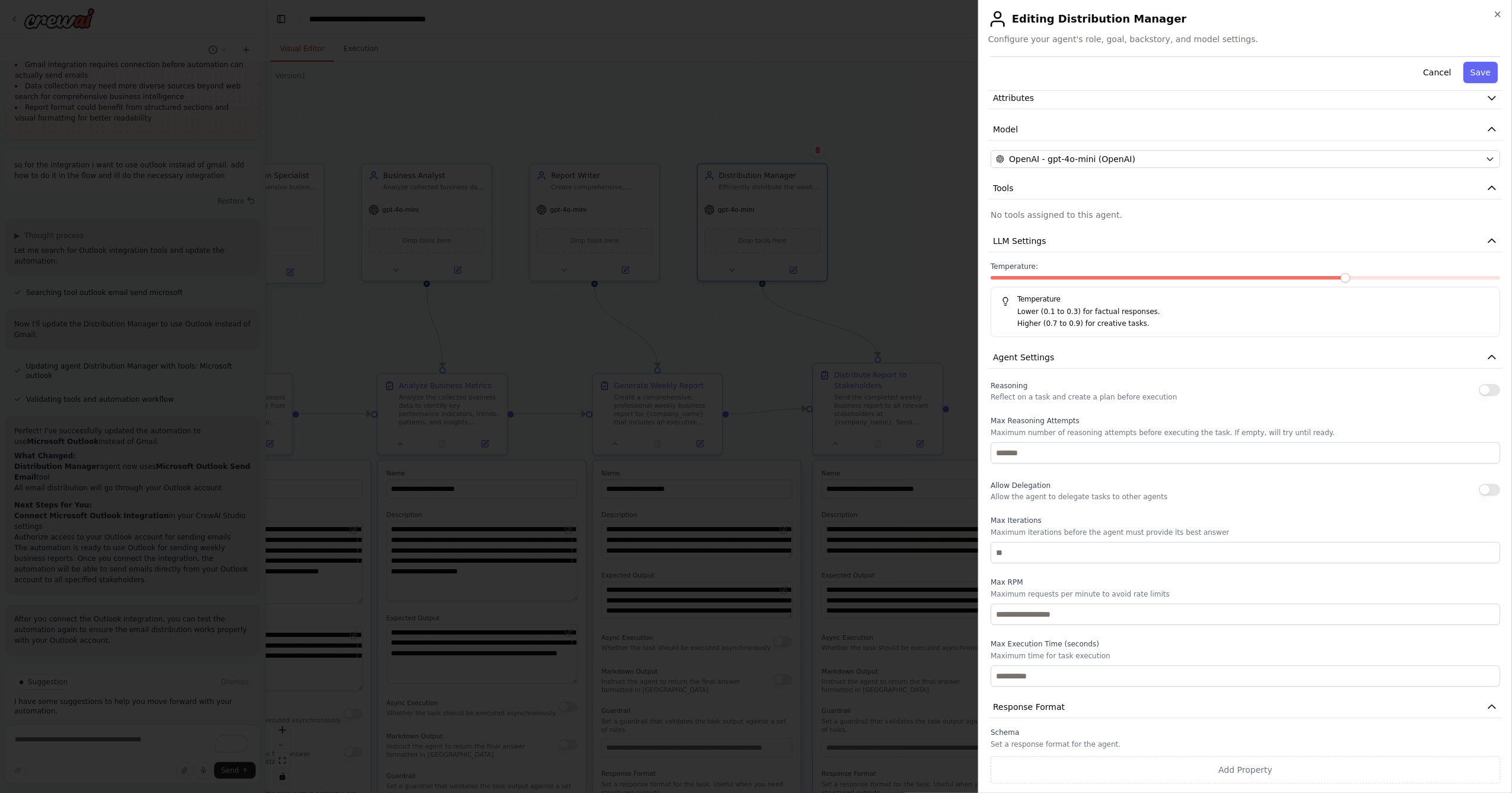
click at [1070, 330] on div "Temperature Lower (0.1 to 0.3) for factual responses. Higher (0.7 to 0.9) for c…" at bounding box center [1245, 312] width 510 height 51
click at [1087, 276] on span at bounding box center [1169, 277] width 357 height 3
click at [1184, 276] on span at bounding box center [1245, 277] width 510 height 3
click at [1260, 278] on span at bounding box center [1245, 277] width 510 height 3
click at [1276, 280] on div at bounding box center [1245, 280] width 510 height 8
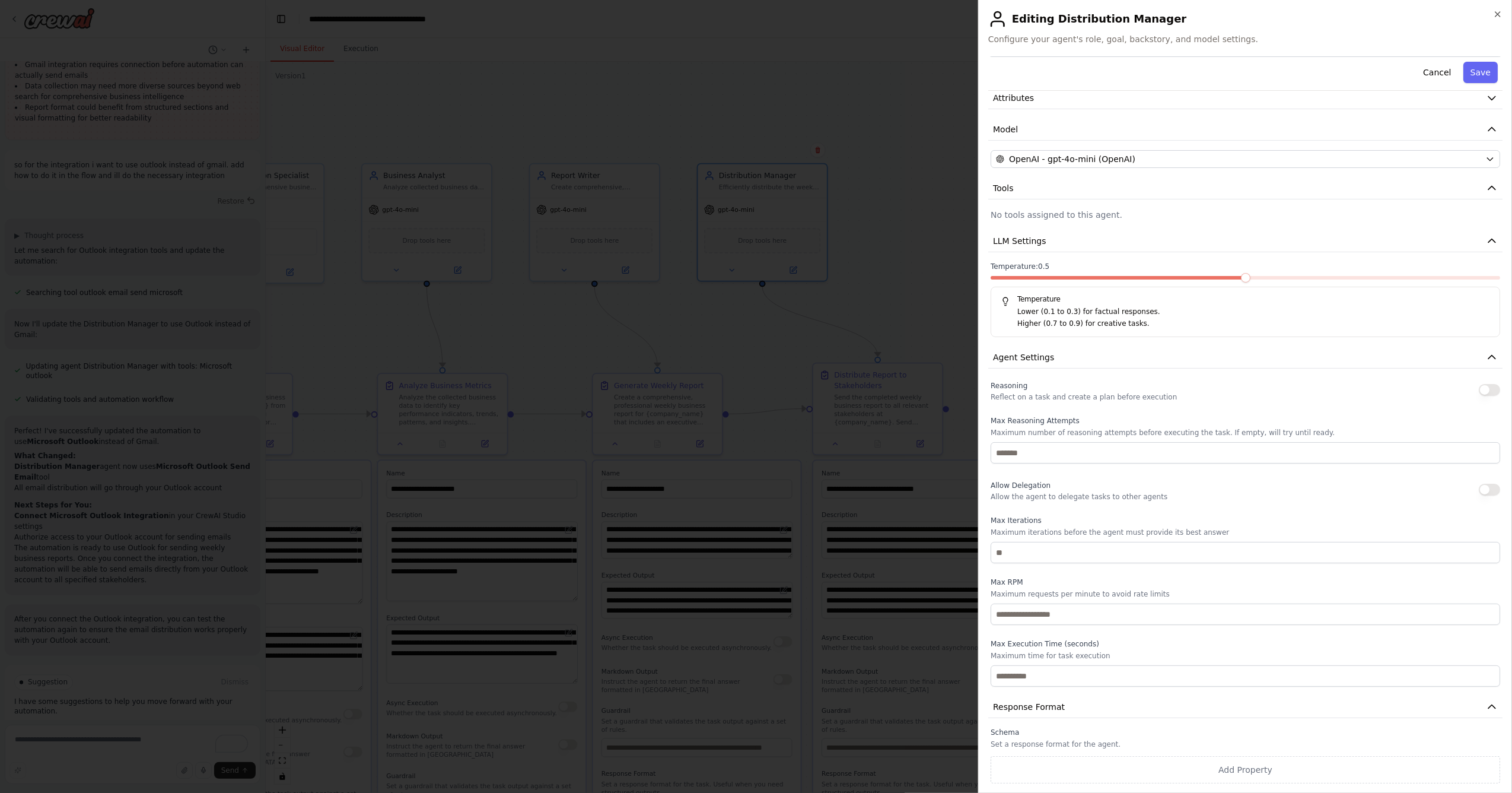
click at [1353, 276] on span at bounding box center [1245, 277] width 510 height 3
click at [1356, 276] on span at bounding box center [1245, 277] width 510 height 3
click at [1366, 280] on div at bounding box center [1245, 280] width 510 height 8
click at [1073, 544] on input "number" at bounding box center [1245, 552] width 510 height 21
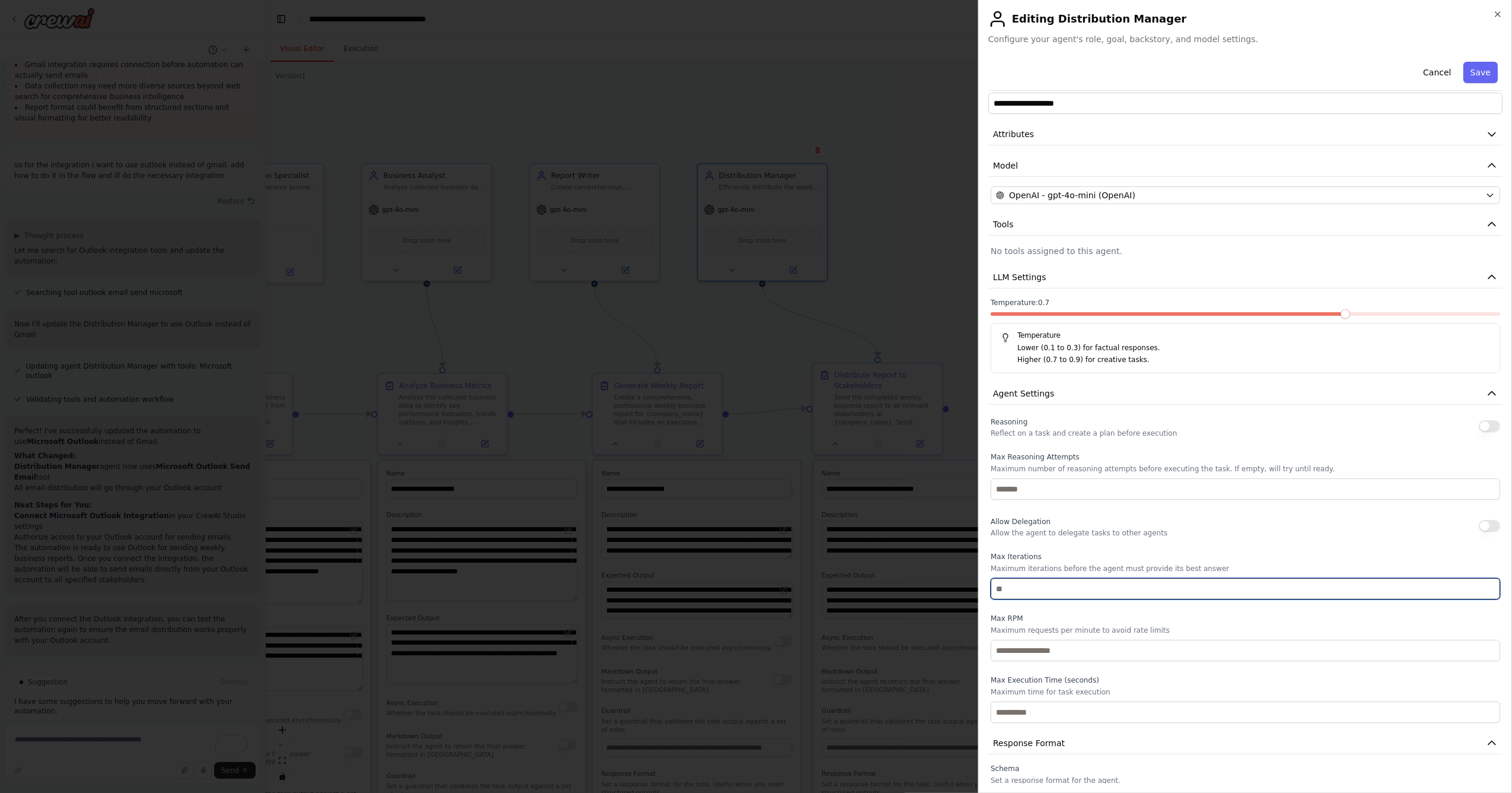
scroll to position [0, 0]
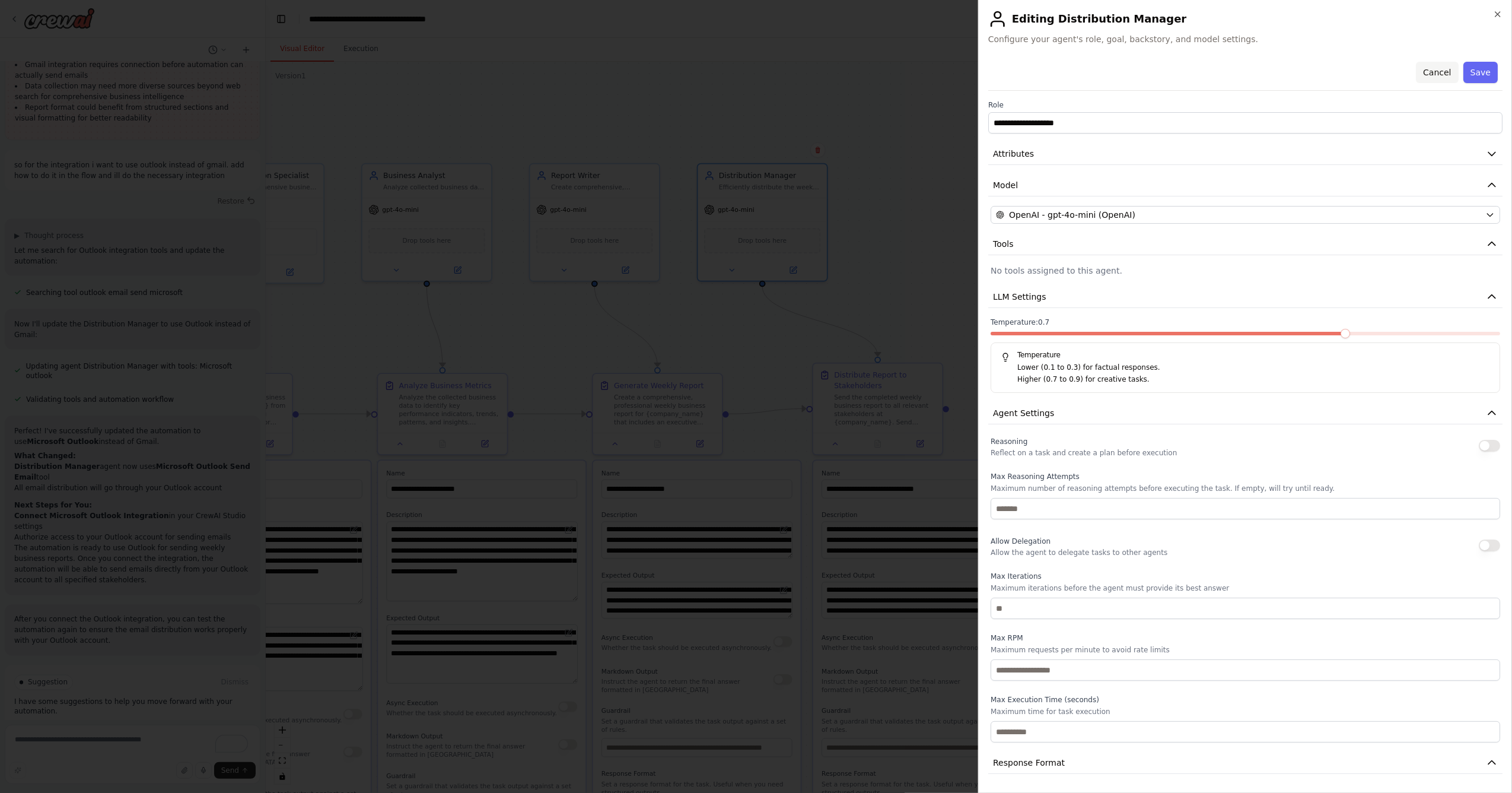
click at [1428, 75] on button "Cancel" at bounding box center [1437, 72] width 42 height 21
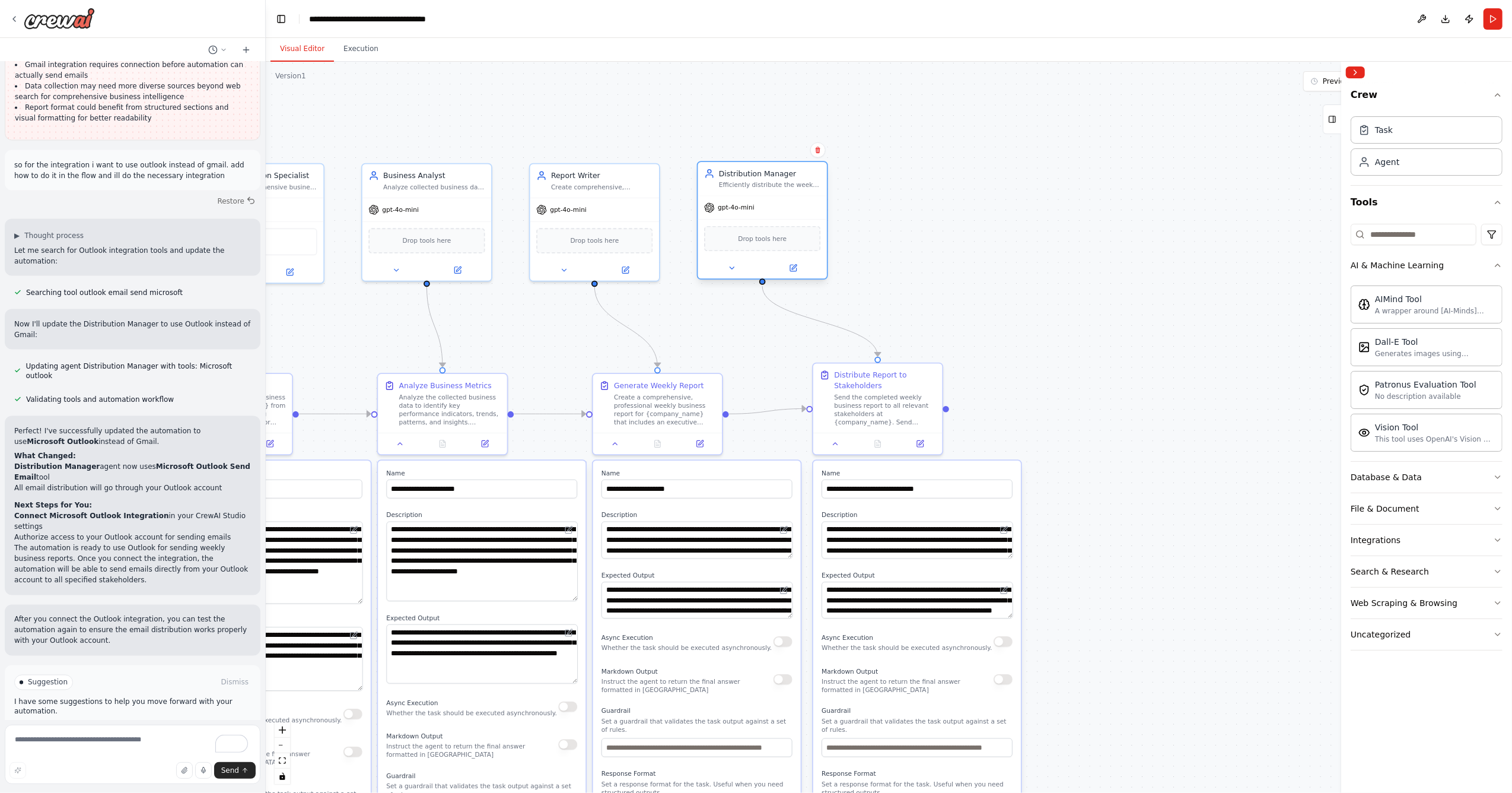
click at [778, 219] on div "Drop tools here" at bounding box center [762, 238] width 129 height 39
click at [767, 244] on div "Drop tools here" at bounding box center [762, 238] width 117 height 25
click at [732, 268] on icon at bounding box center [732, 268] width 4 height 3
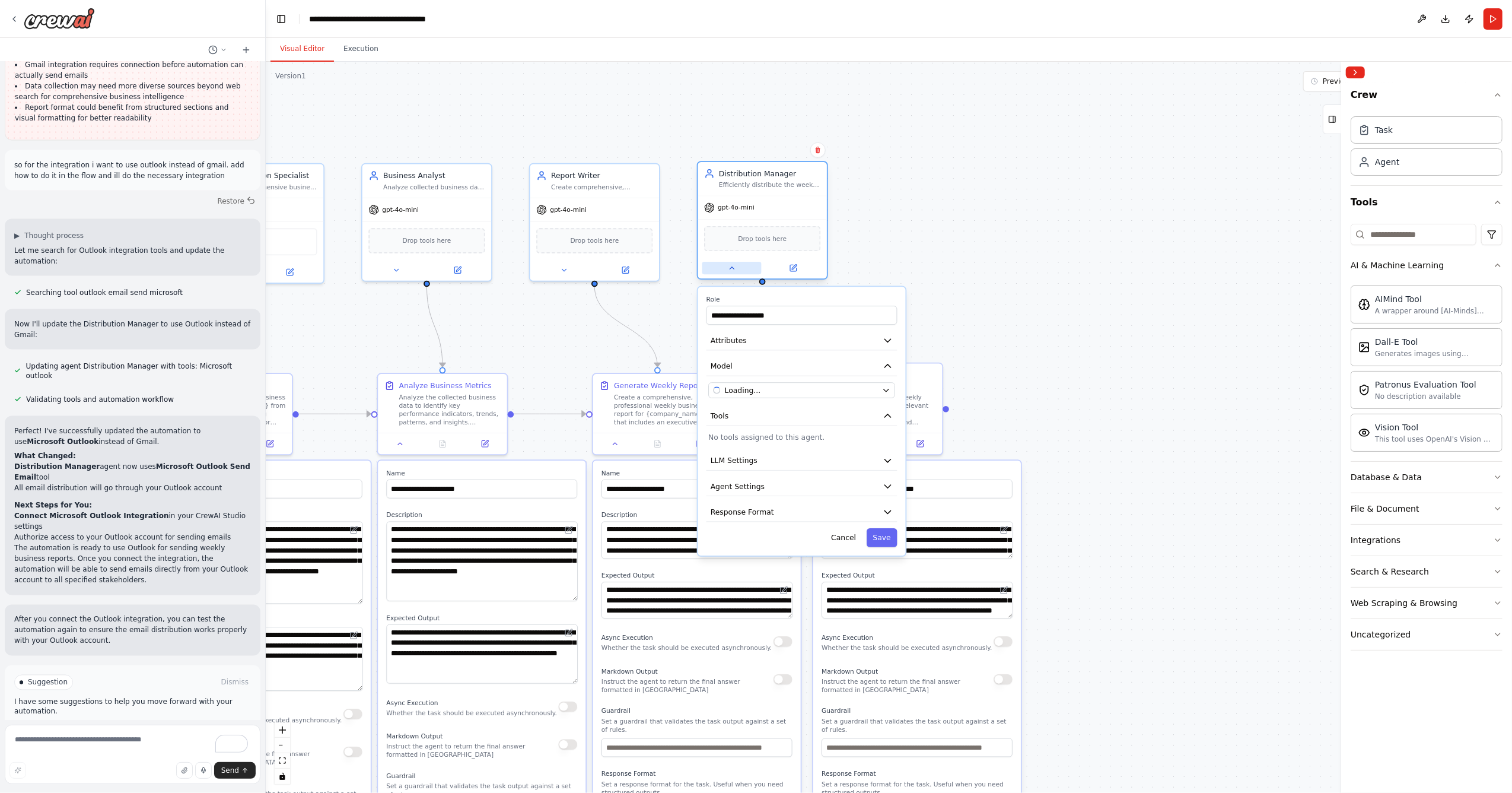
click at [732, 268] on icon at bounding box center [732, 268] width 4 height 3
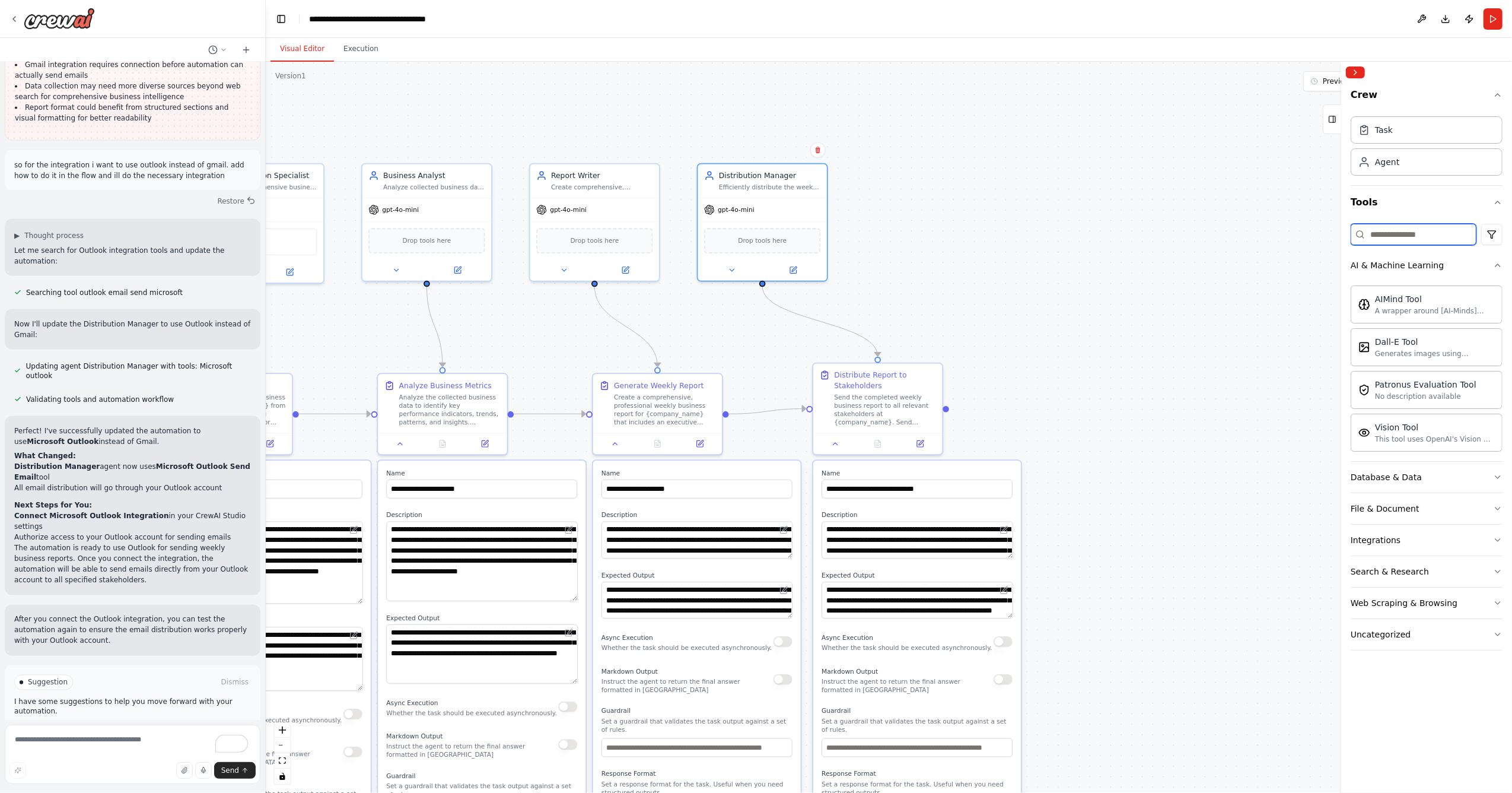
click at [1419, 236] on input at bounding box center [1414, 234] width 126 height 21
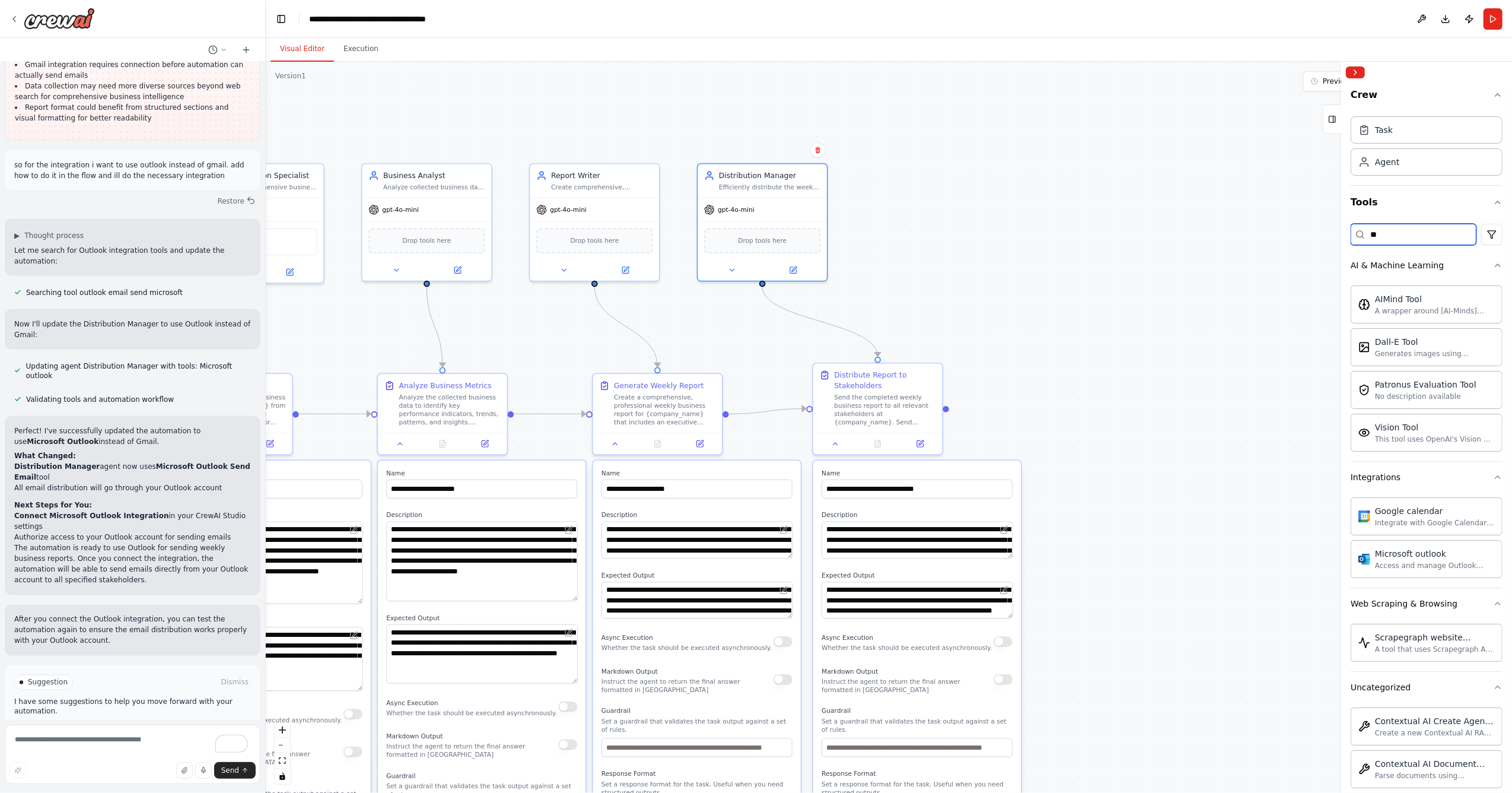
type input "*"
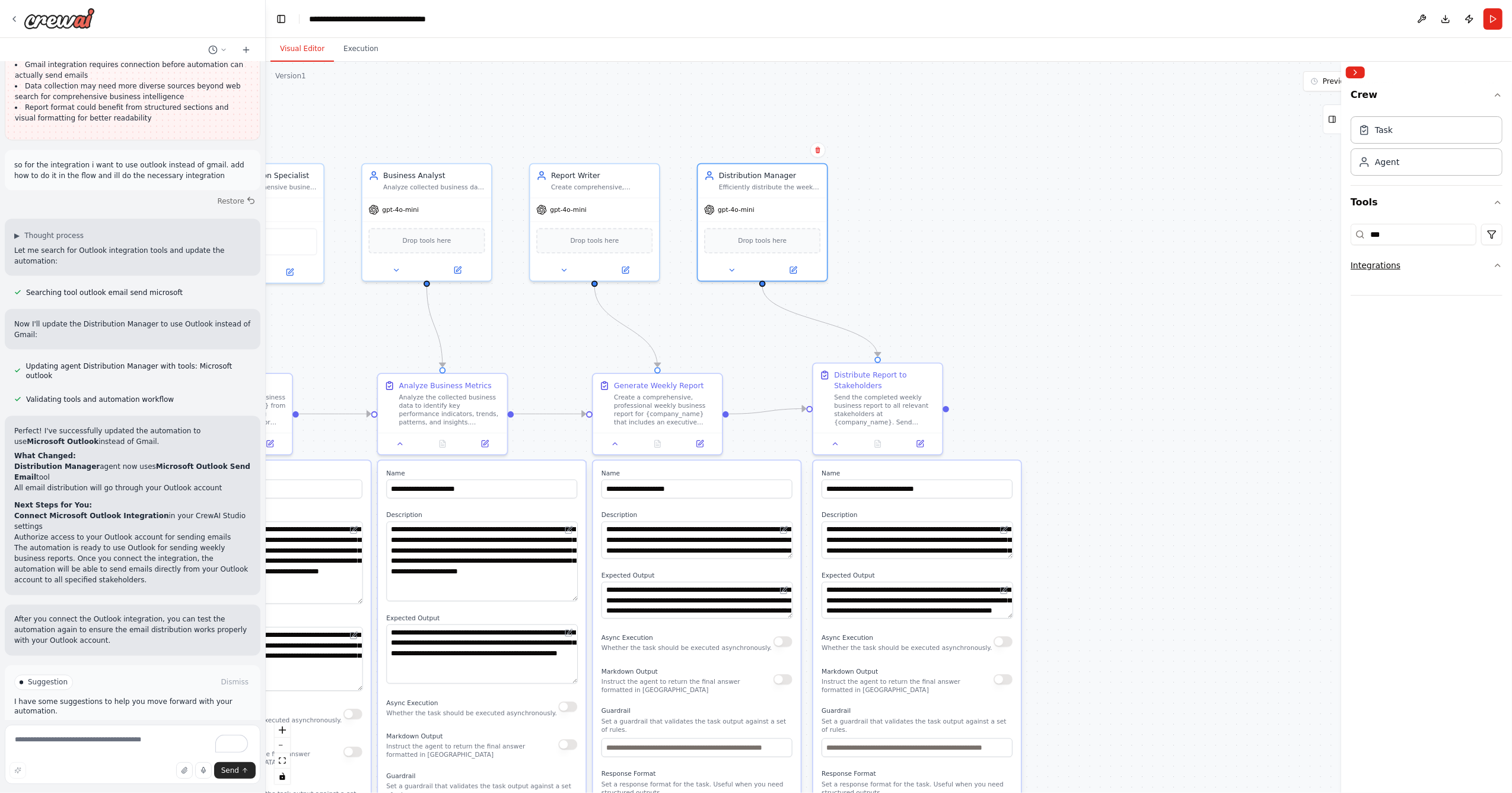
click at [1477, 272] on button "Integrations" at bounding box center [1427, 266] width 152 height 31
click at [1368, 268] on div "Integrations" at bounding box center [1375, 265] width 50 height 12
click at [1399, 240] on input "***" at bounding box center [1414, 234] width 126 height 21
type input "*"
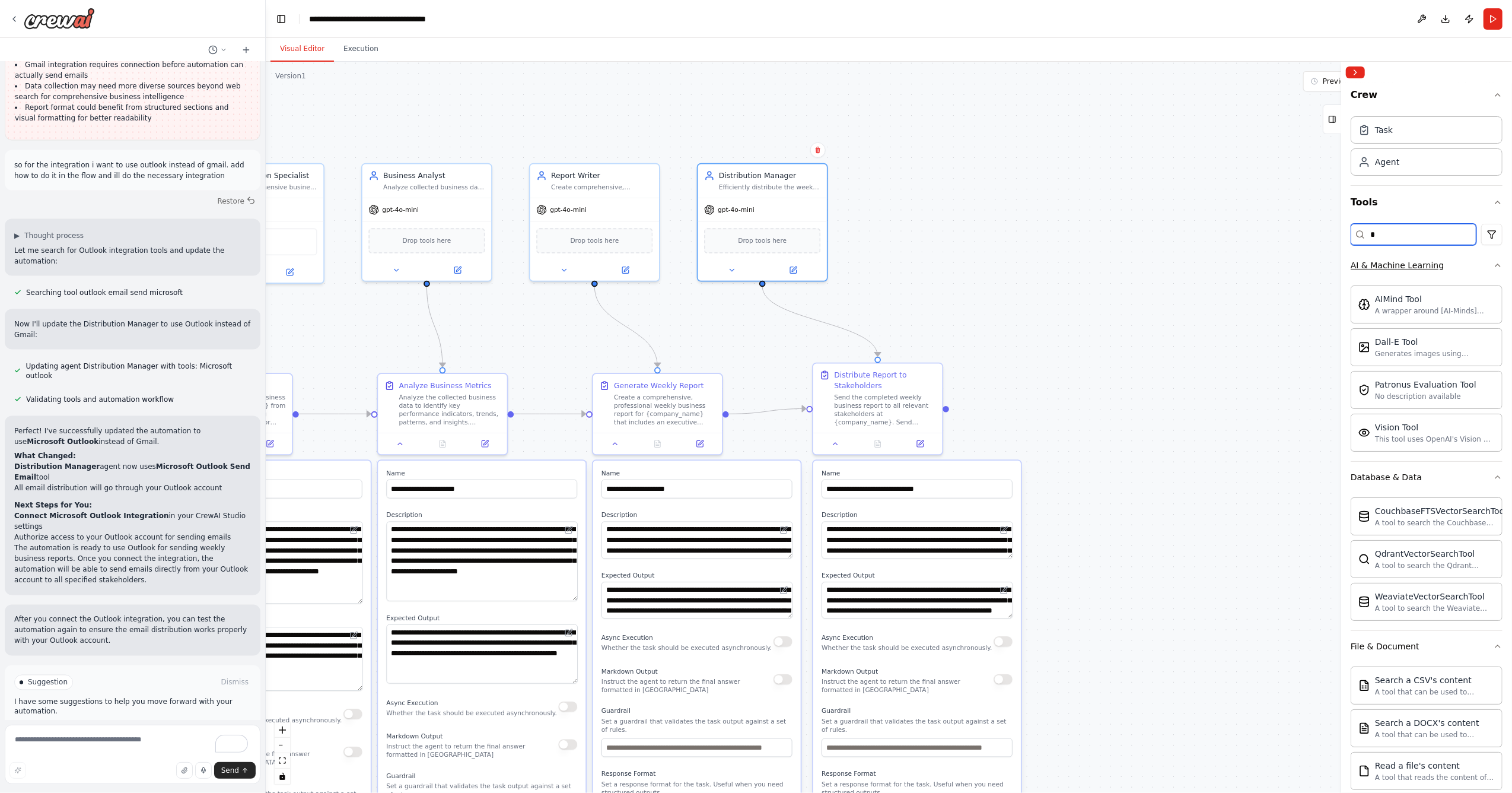
type input "*"
